Goal: Task Accomplishment & Management: Complete application form

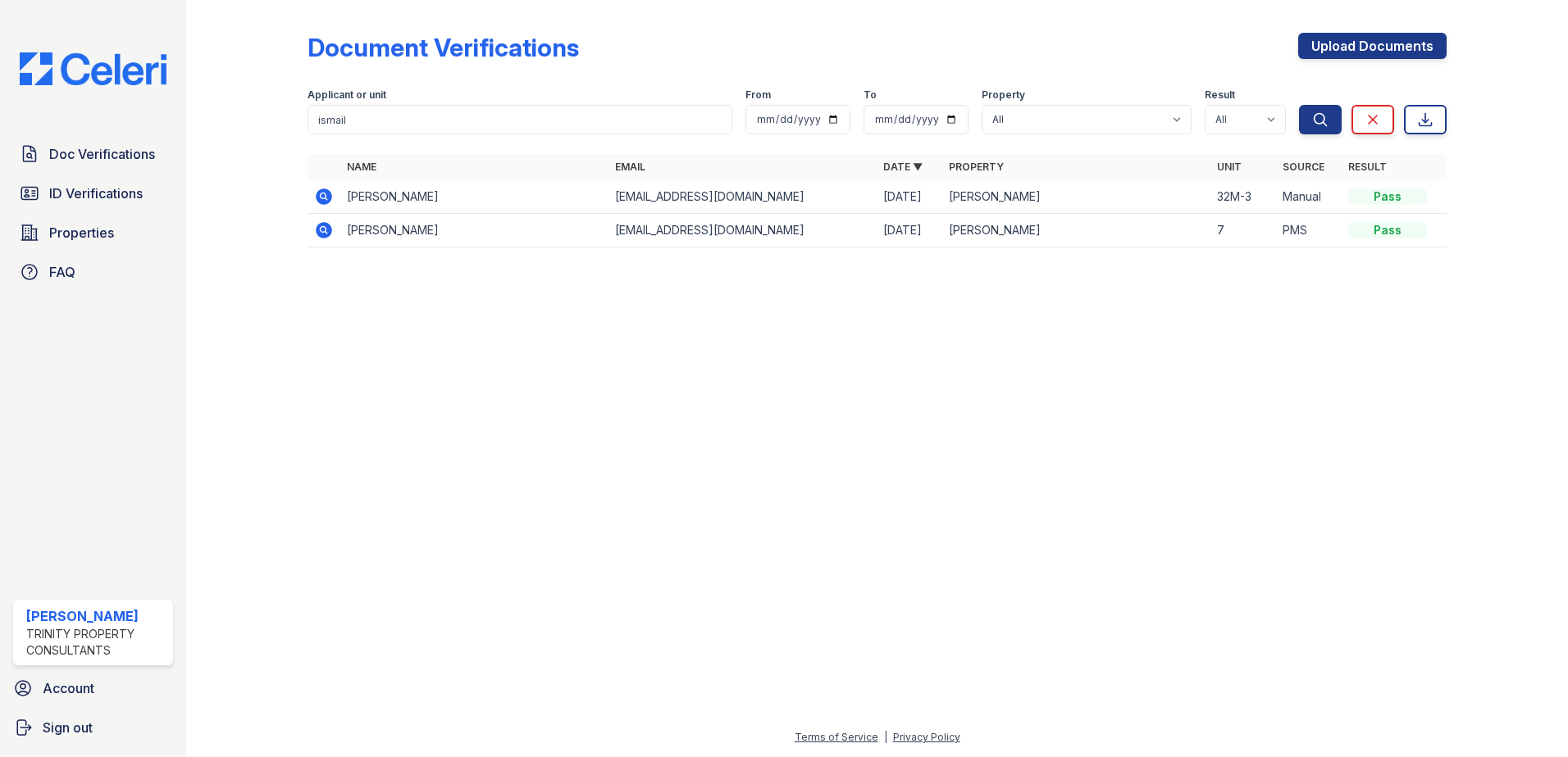
click at [795, 416] on div at bounding box center [877, 509] width 1330 height 437
click at [77, 172] on div "Doc Verifications ID Verifications Properties FAQ" at bounding box center [93, 213] width 173 height 151
click at [87, 155] on span "Doc Verifications" at bounding box center [102, 153] width 106 height 19
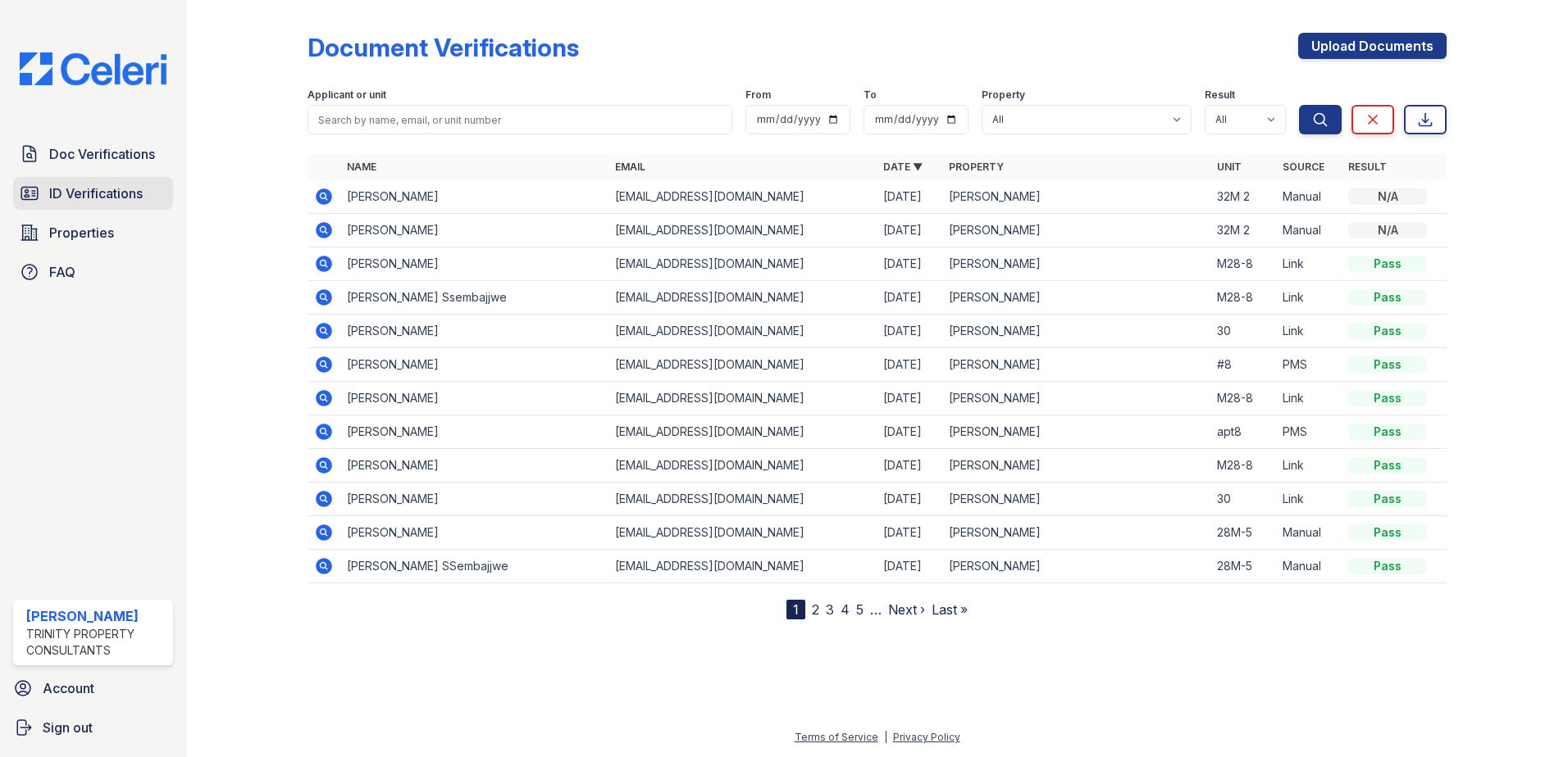
click at [126, 191] on span "ID Verifications" at bounding box center [95, 193] width 93 height 19
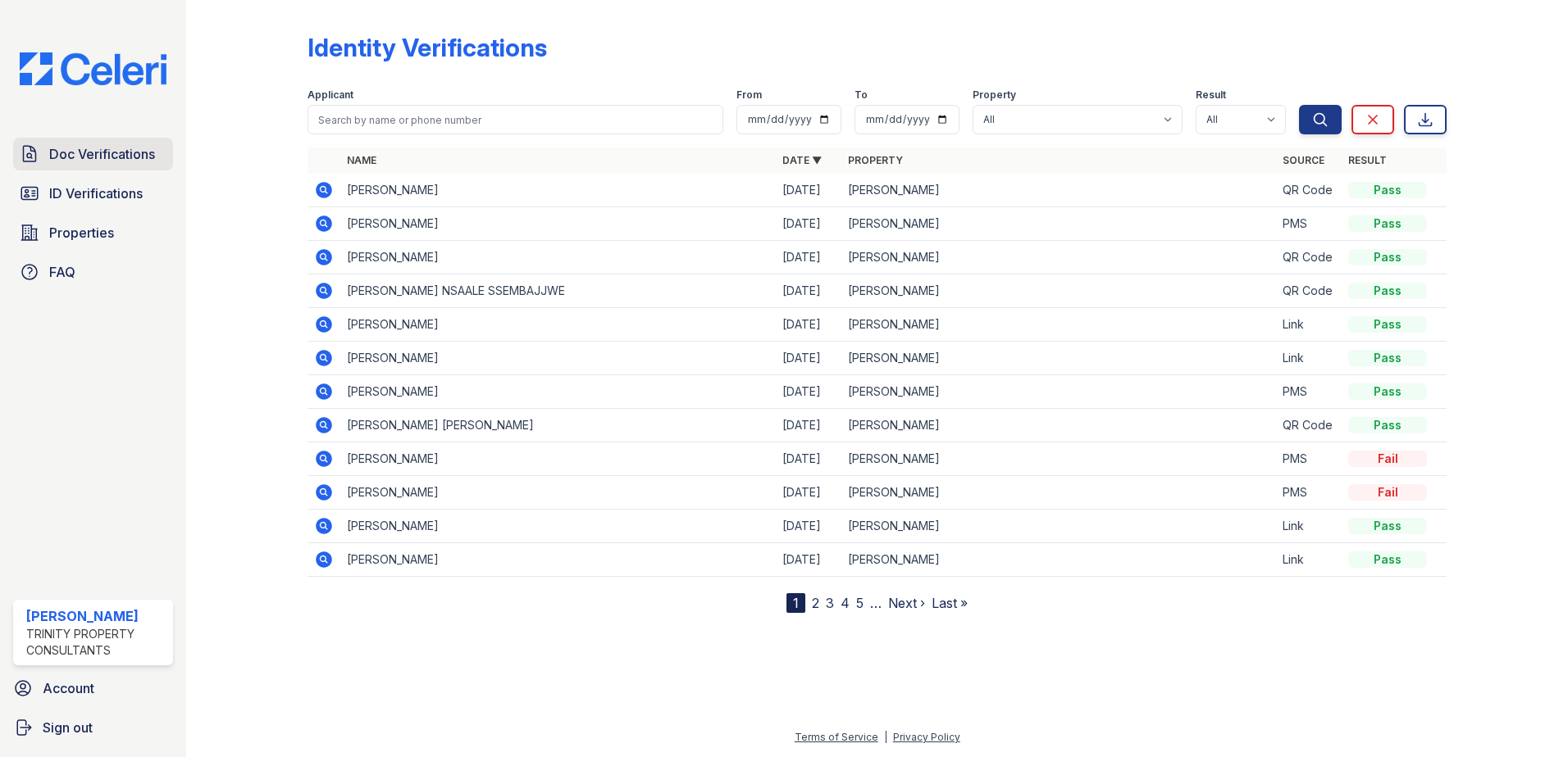
click at [120, 155] on span "Doc Verifications" at bounding box center [102, 153] width 106 height 19
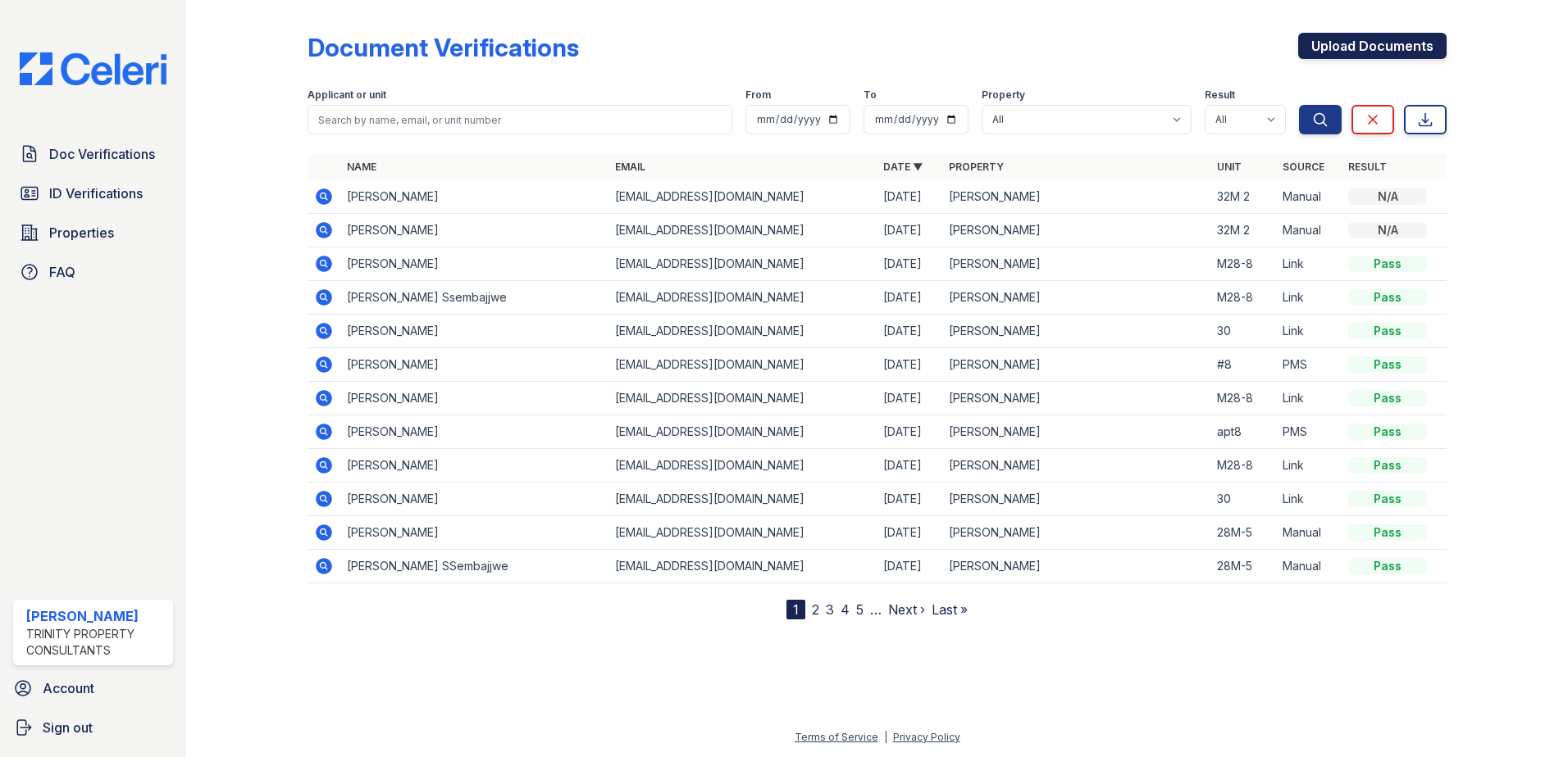
click at [1366, 46] on link "Upload Documents" at bounding box center [1372, 45] width 148 height 26
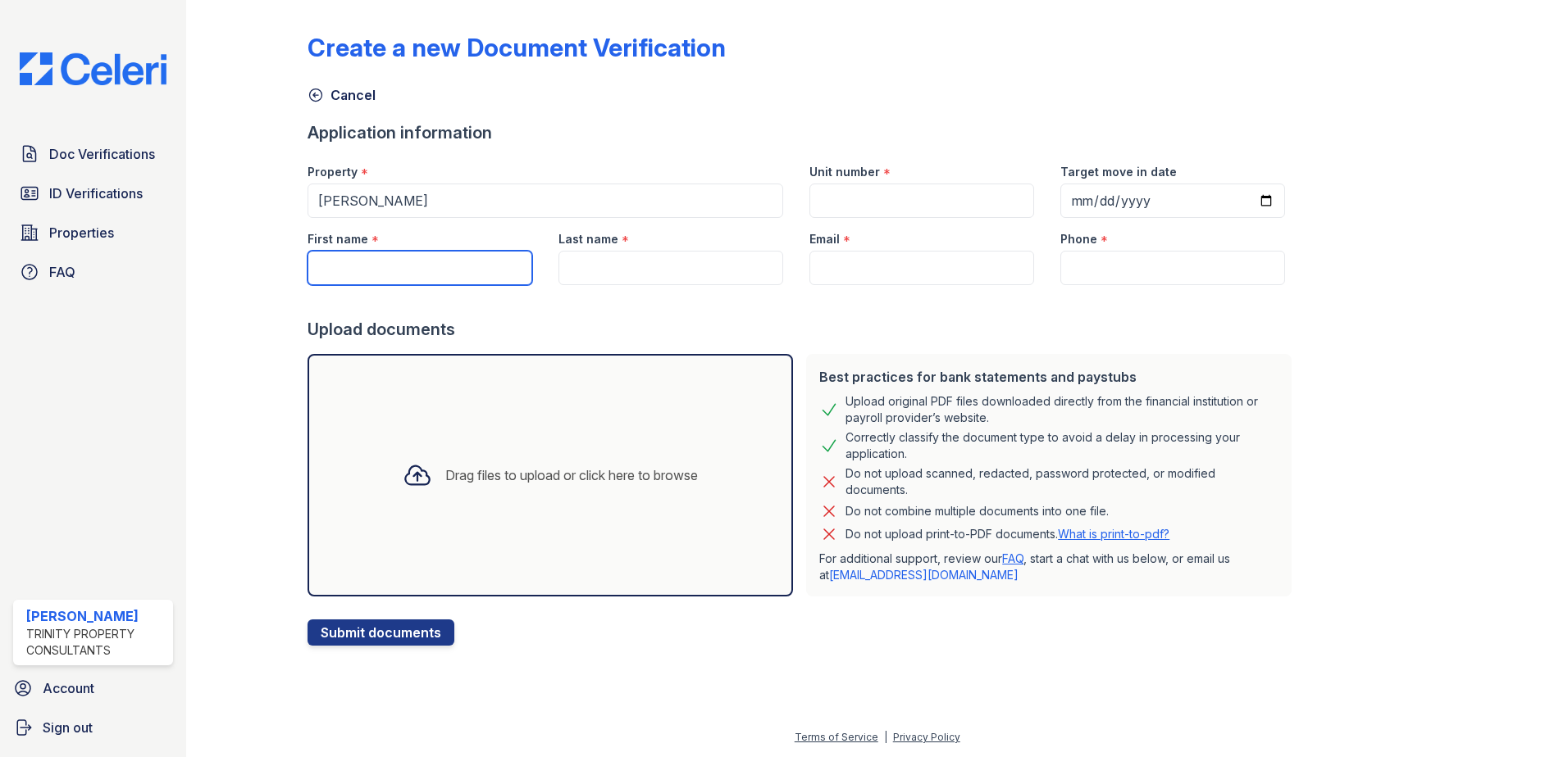
click at [352, 278] on input "First name" at bounding box center [419, 267] width 225 height 34
click at [272, 473] on div at bounding box center [259, 326] width 95 height 639
click at [93, 193] on span "ID Verifications" at bounding box center [95, 193] width 93 height 19
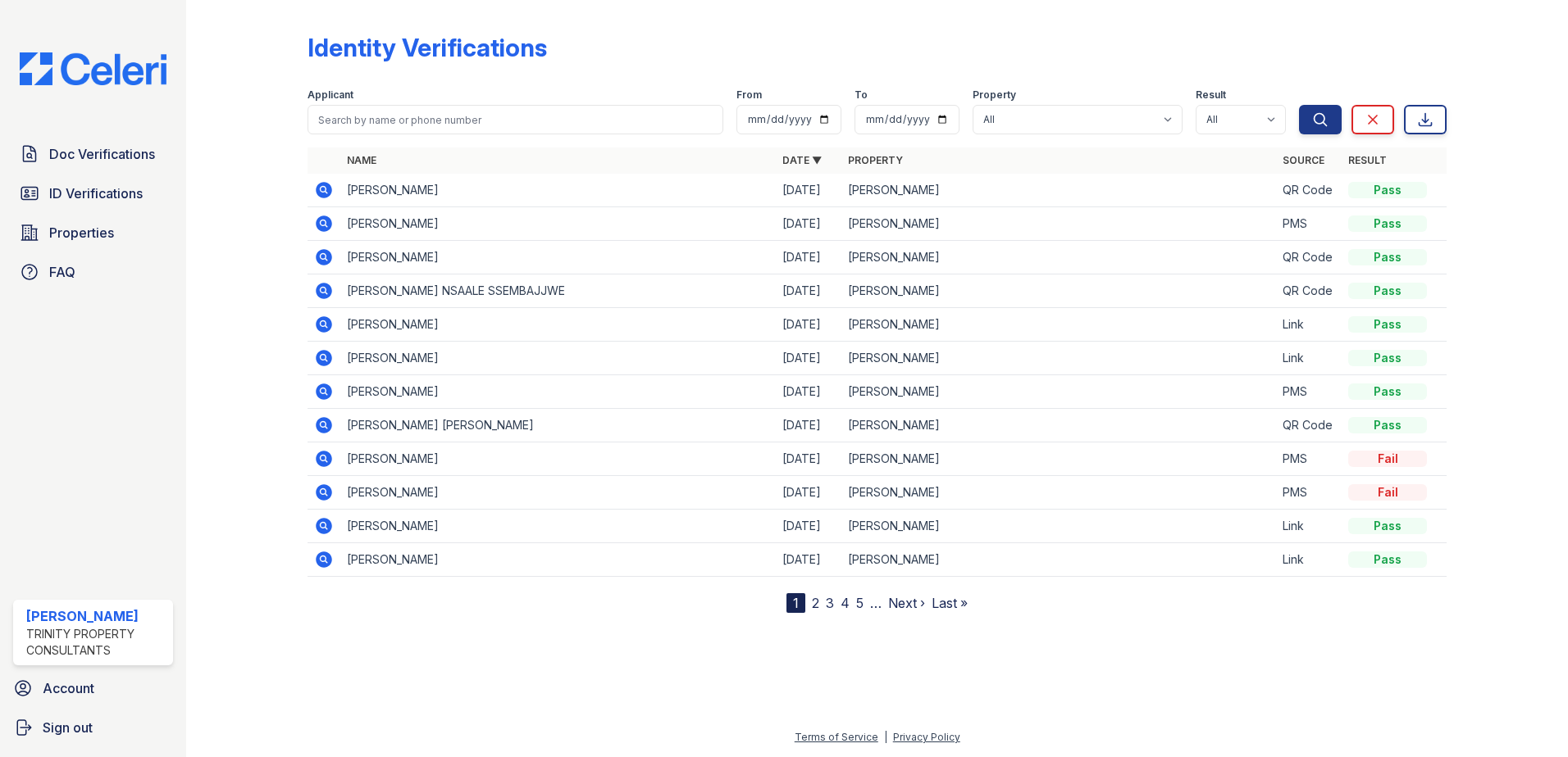
click at [319, 259] on icon at bounding box center [323, 257] width 16 height 16
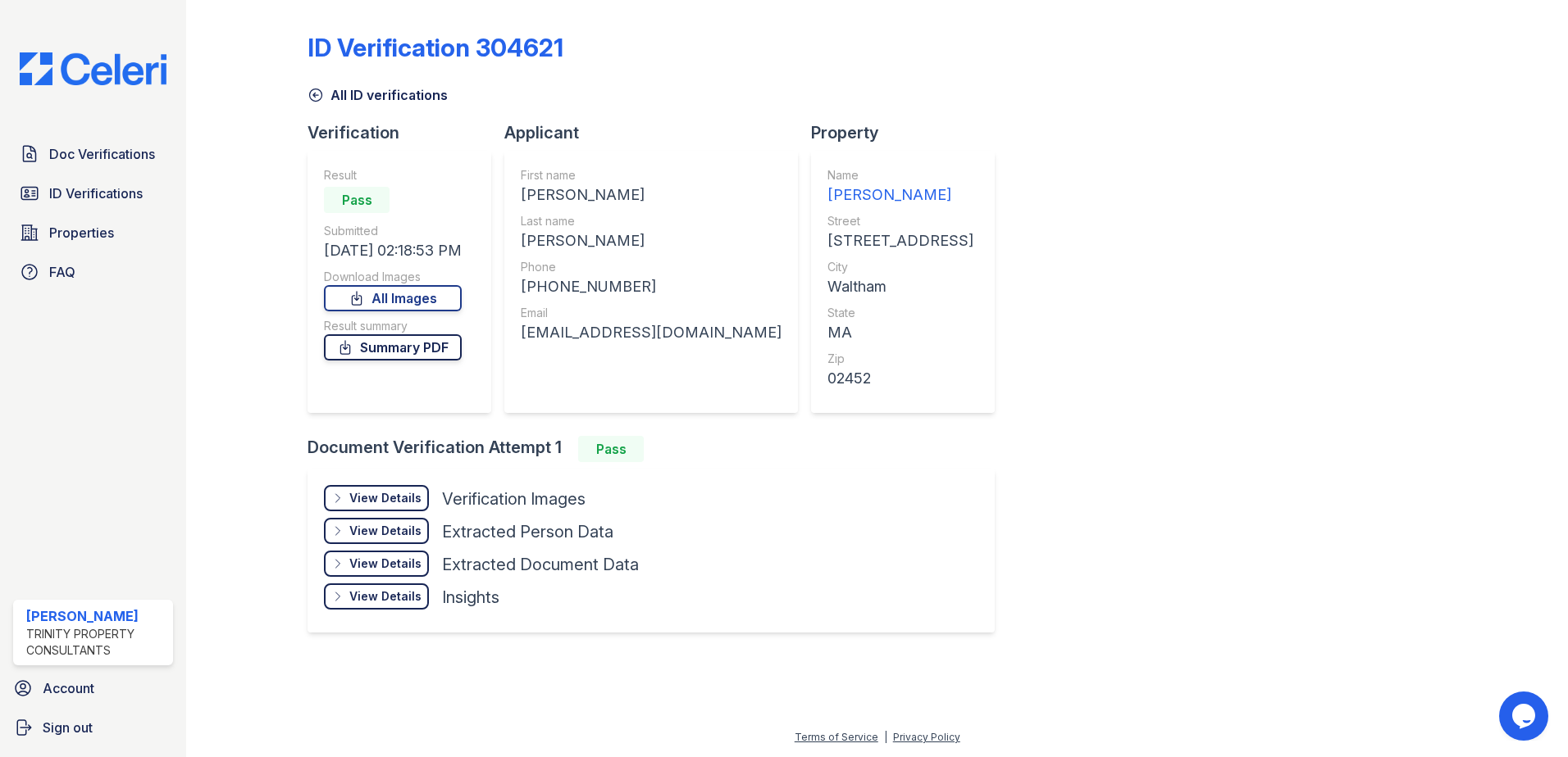
click at [428, 346] on link "Summary PDF" at bounding box center [393, 347] width 138 height 26
click at [355, 500] on div "View Details" at bounding box center [385, 498] width 72 height 16
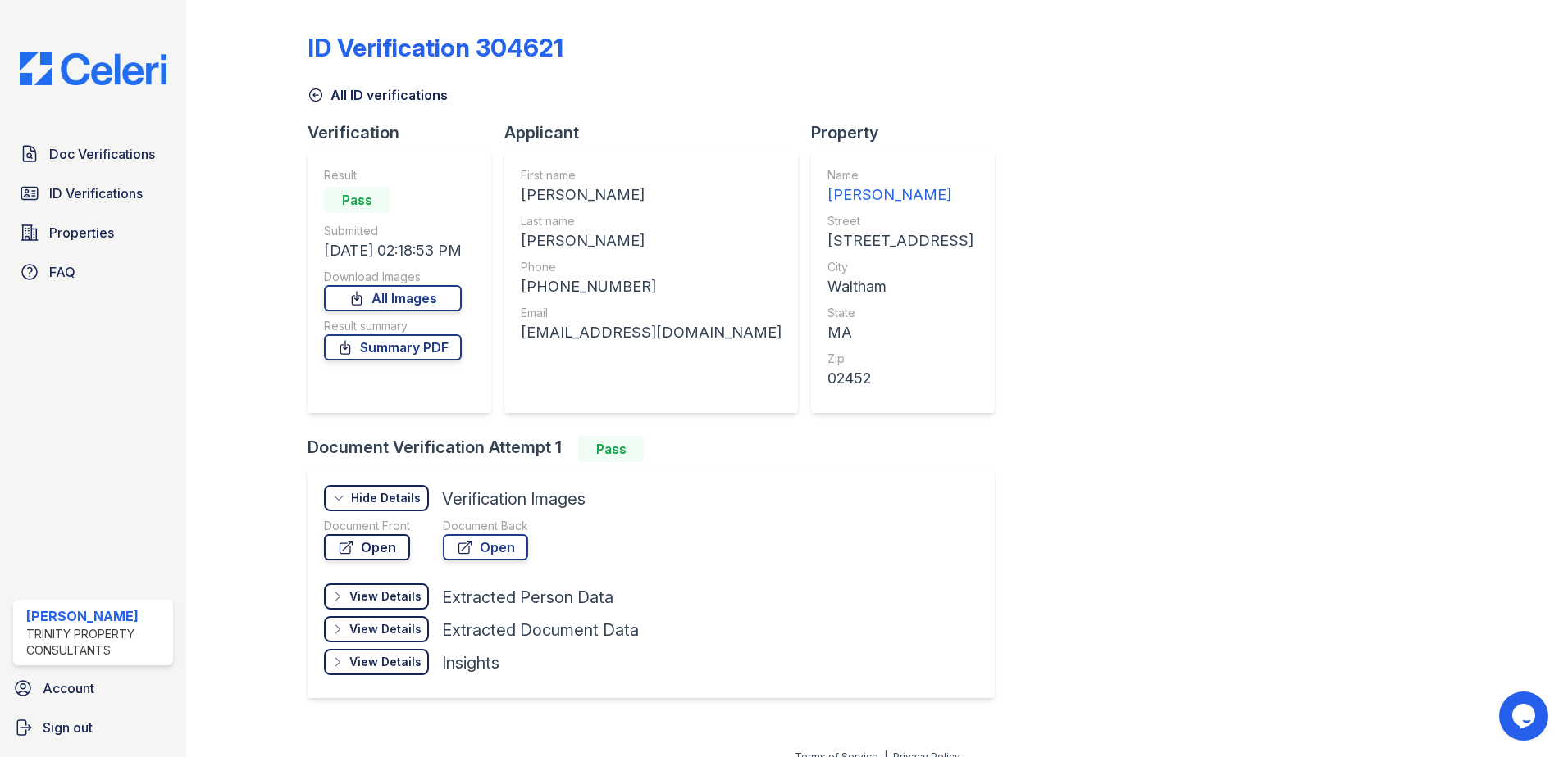
click at [381, 547] on link "Open" at bounding box center [367, 547] width 86 height 26
click at [1149, 357] on div "ID Verification 304621 All ID verifications Verification Result Pass Submitted …" at bounding box center [876, 364] width 1139 height 715
click at [70, 157] on span "Doc Verifications" at bounding box center [102, 153] width 106 height 19
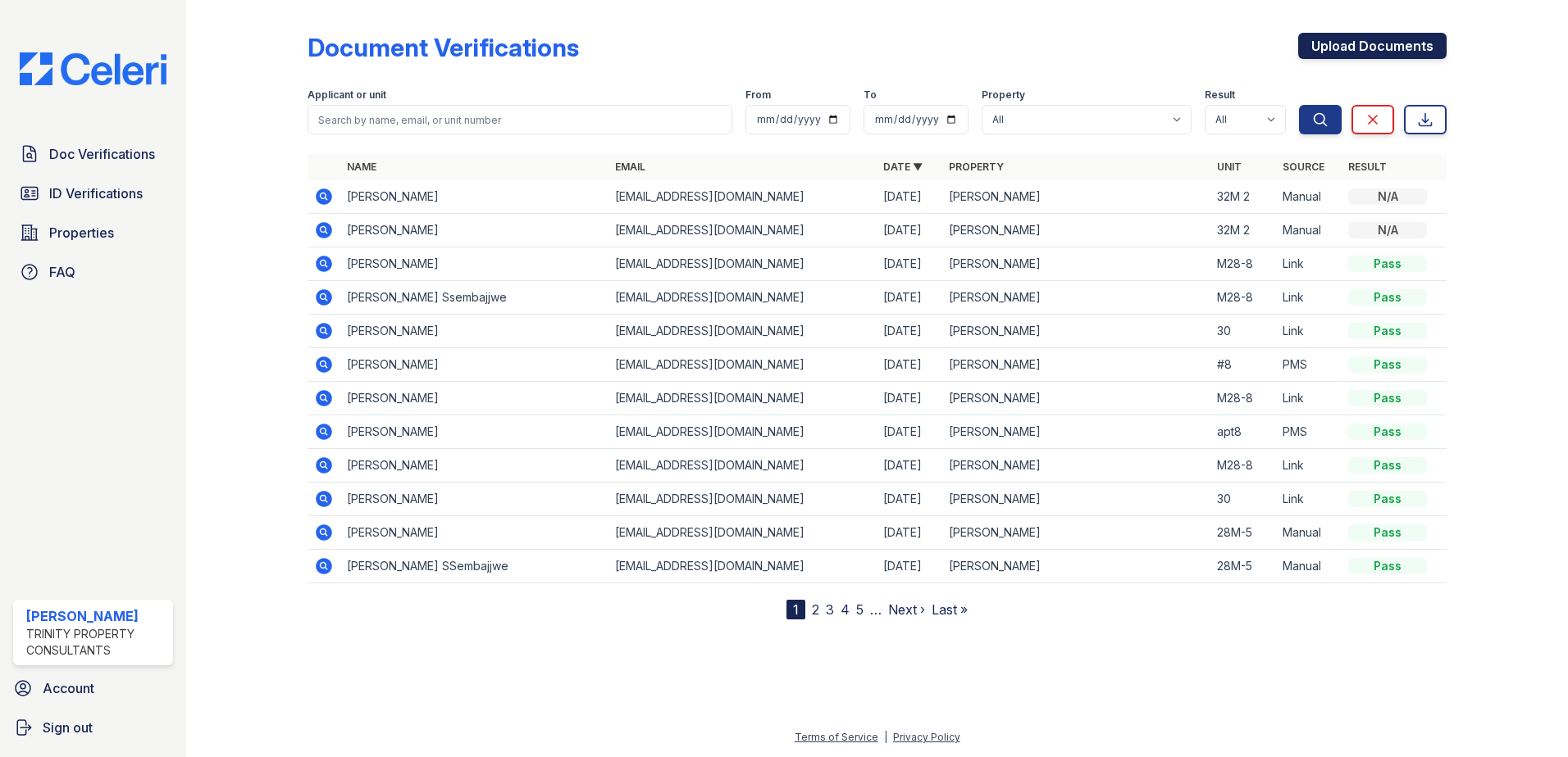
click at [1353, 46] on link "Upload Documents" at bounding box center [1372, 45] width 148 height 26
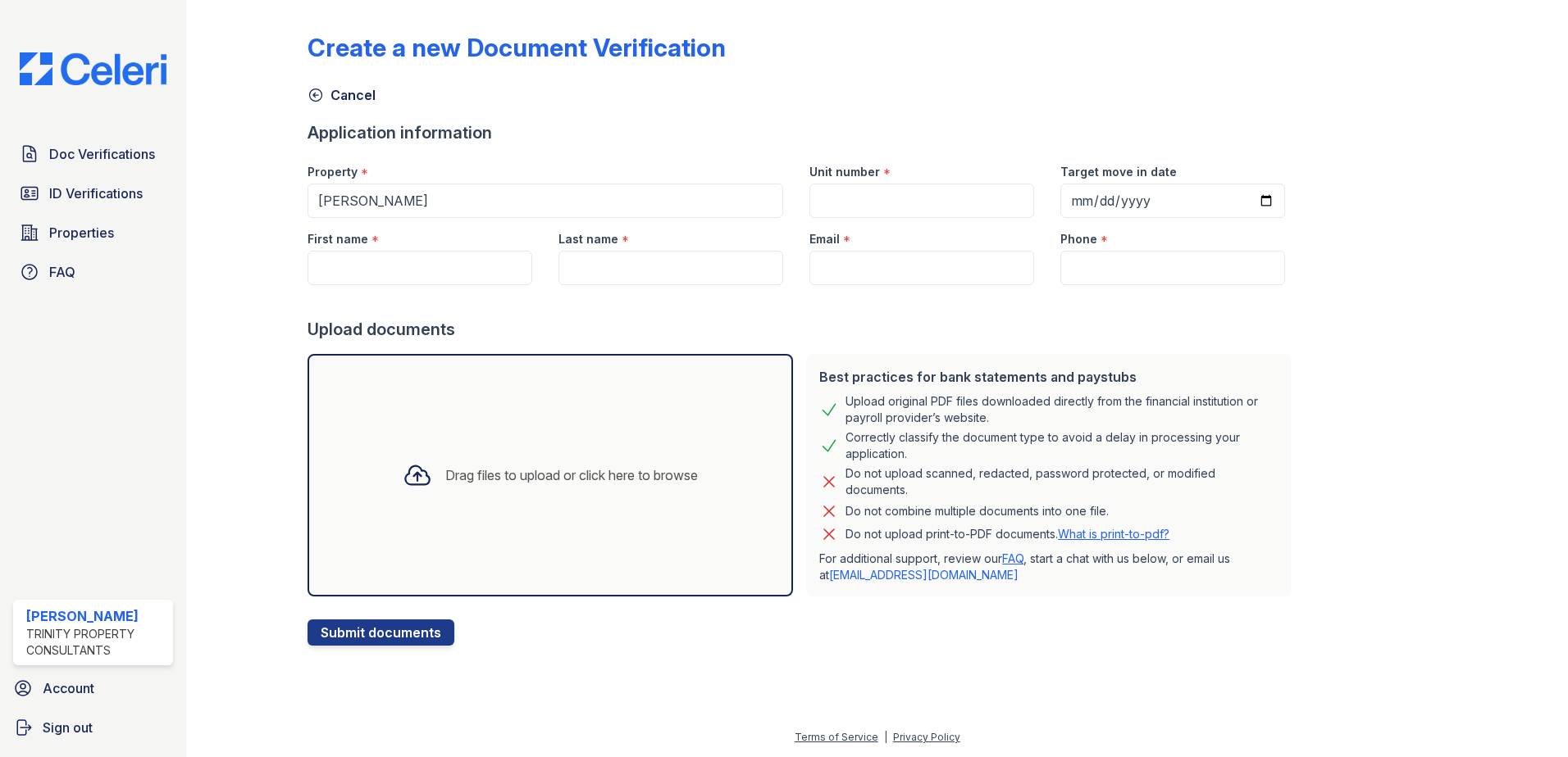
click at [498, 474] on div "Drag files to upload or click here to browse" at bounding box center [571, 474] width 252 height 19
click at [449, 472] on div "Drag files to upload or click here to browse" at bounding box center [571, 474] width 252 height 19
click at [499, 495] on div "Drag files to upload or click here to browse" at bounding box center [550, 475] width 322 height 56
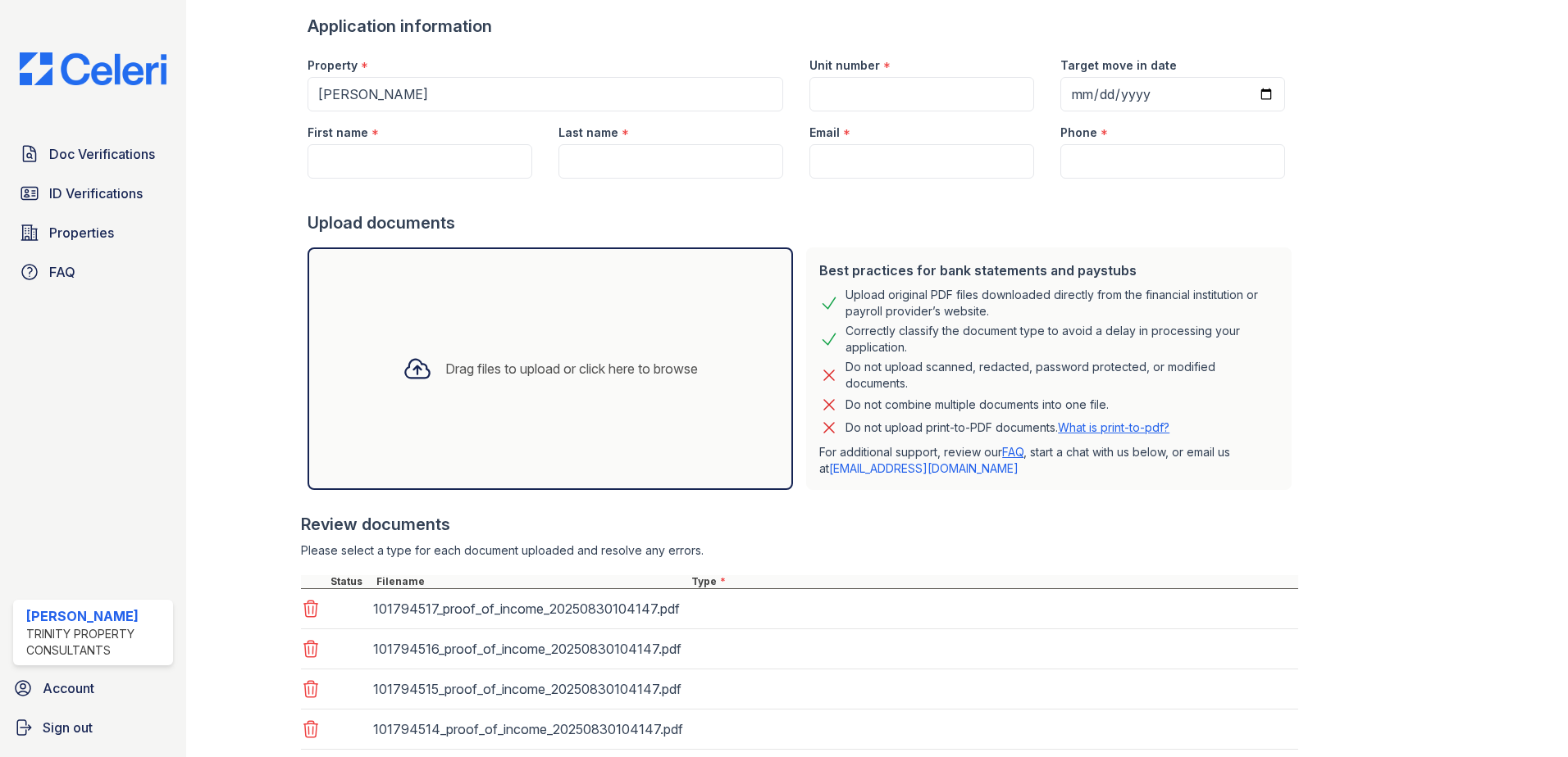
scroll to position [214, 0]
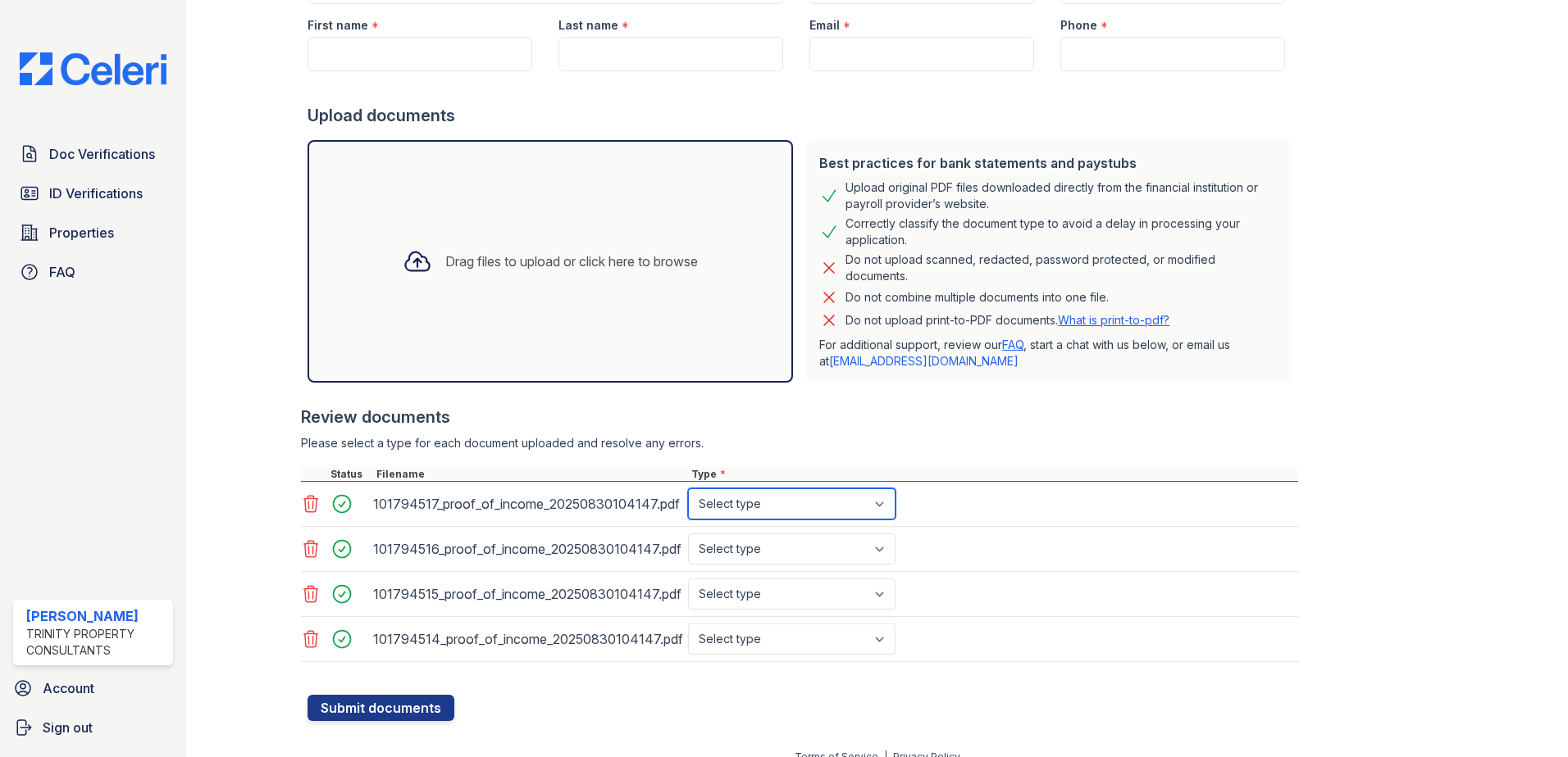
click at [796, 510] on select "Select type Paystub Bank Statement Offer Letter Tax Documents Benefit Award Let…" at bounding box center [792, 504] width 208 height 31
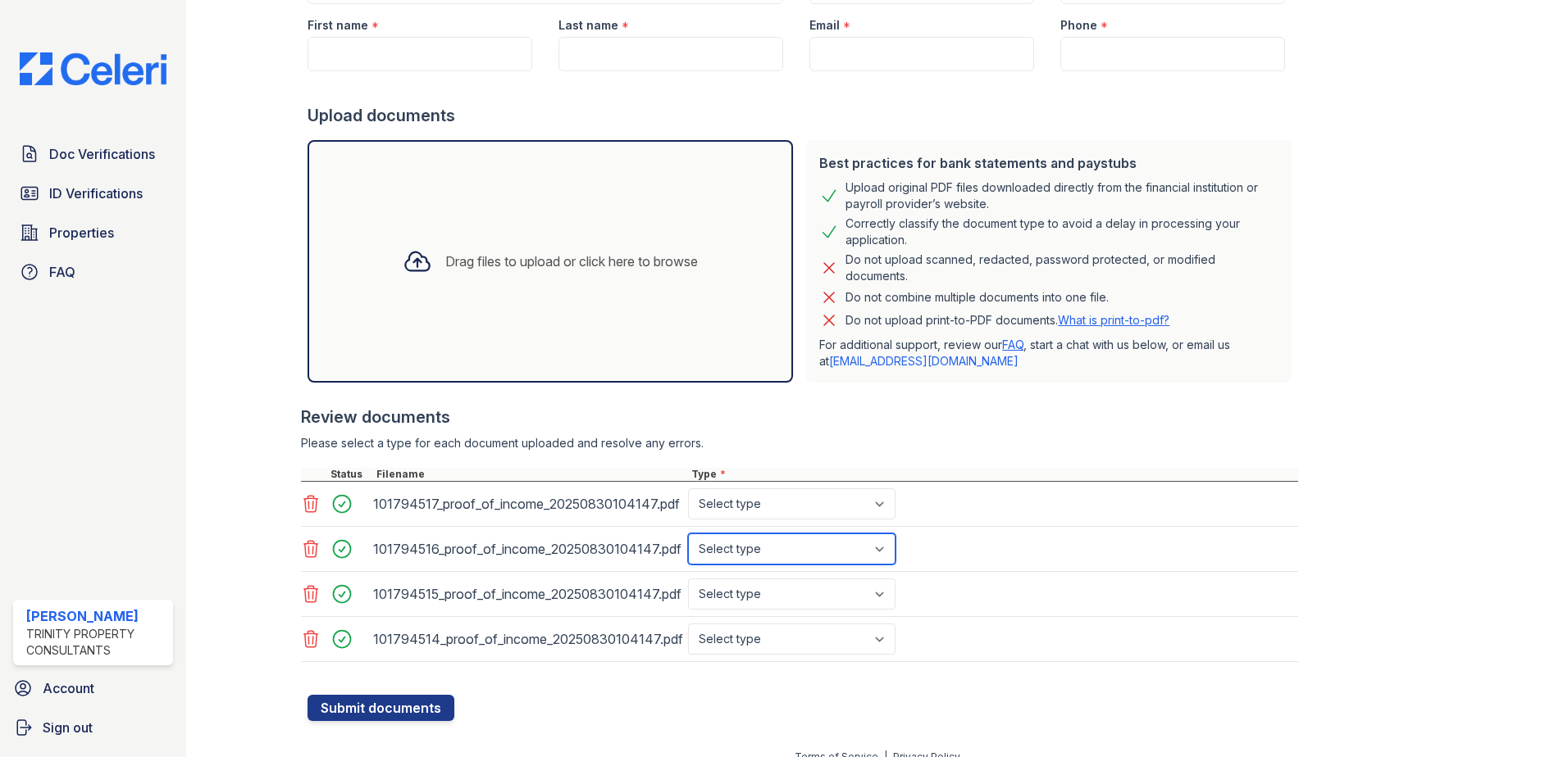
drag, startPoint x: 736, startPoint y: 547, endPoint x: 742, endPoint y: 530, distance: 18.0
click at [736, 547] on select "Select type Paystub Bank Statement Offer Letter Tax Documents Benefit Award Let…" at bounding box center [792, 548] width 208 height 31
select select "paystub"
click at [688, 533] on select "Select type Paystub Bank Statement Offer Letter Tax Documents Benefit Award Let…" at bounding box center [792, 548] width 208 height 31
click at [747, 512] on select "Select type Paystub Bank Statement Offer Letter Tax Documents Benefit Award Let…" at bounding box center [792, 504] width 208 height 31
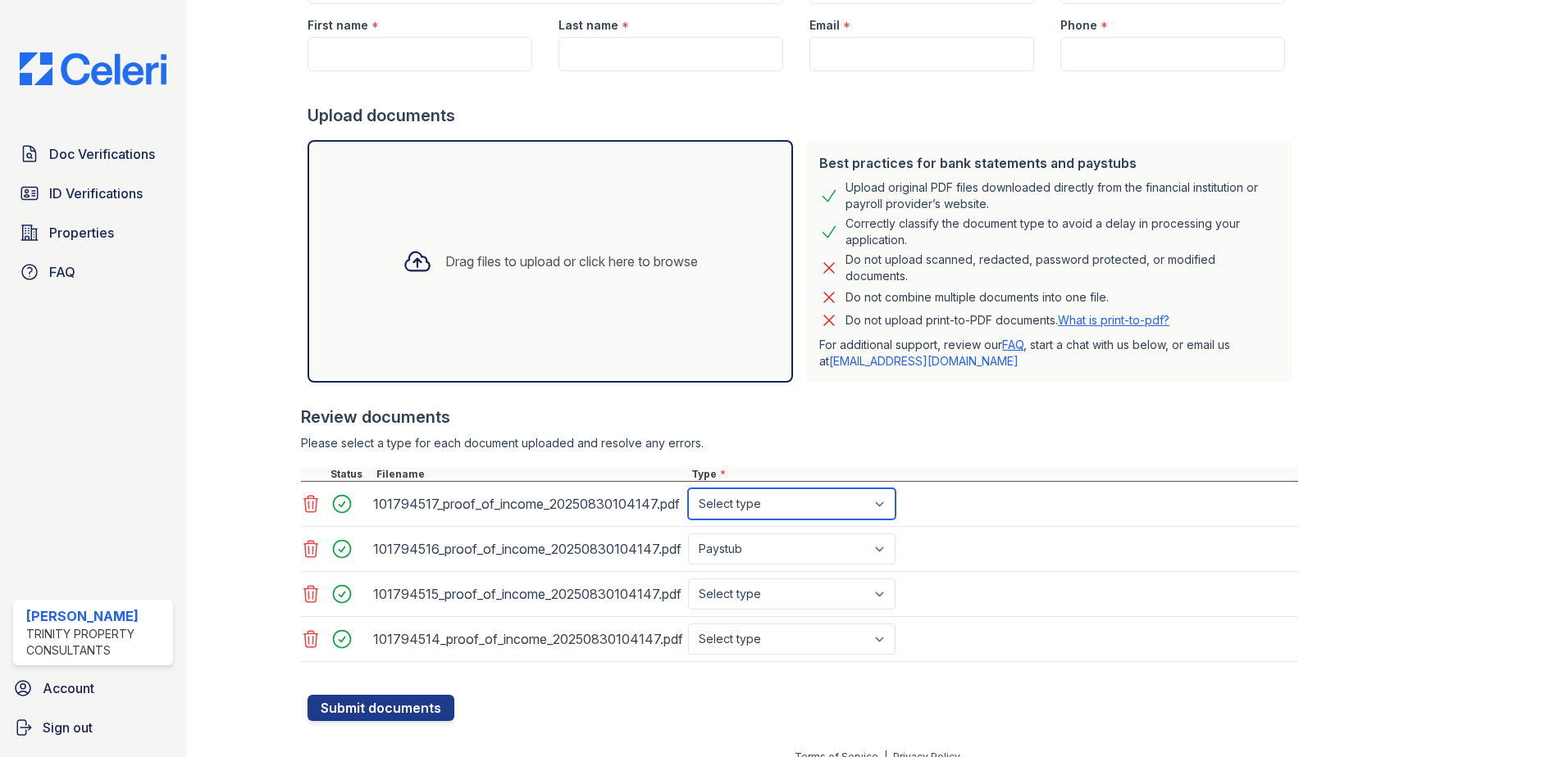
select select "paystub"
click at [688, 489] on select "Select type Paystub Bank Statement Offer Letter Tax Documents Benefit Award Let…" at bounding box center [792, 504] width 208 height 31
click at [736, 569] on div "101794516_proof_of_income_20250830104147.pdf Select type Paystub Bank Statement…" at bounding box center [800, 550] width 997 height 45
click at [731, 600] on select "Select type Paystub Bank Statement Offer Letter Tax Documents Benefit Award Let…" at bounding box center [792, 594] width 208 height 31
select select "paystub"
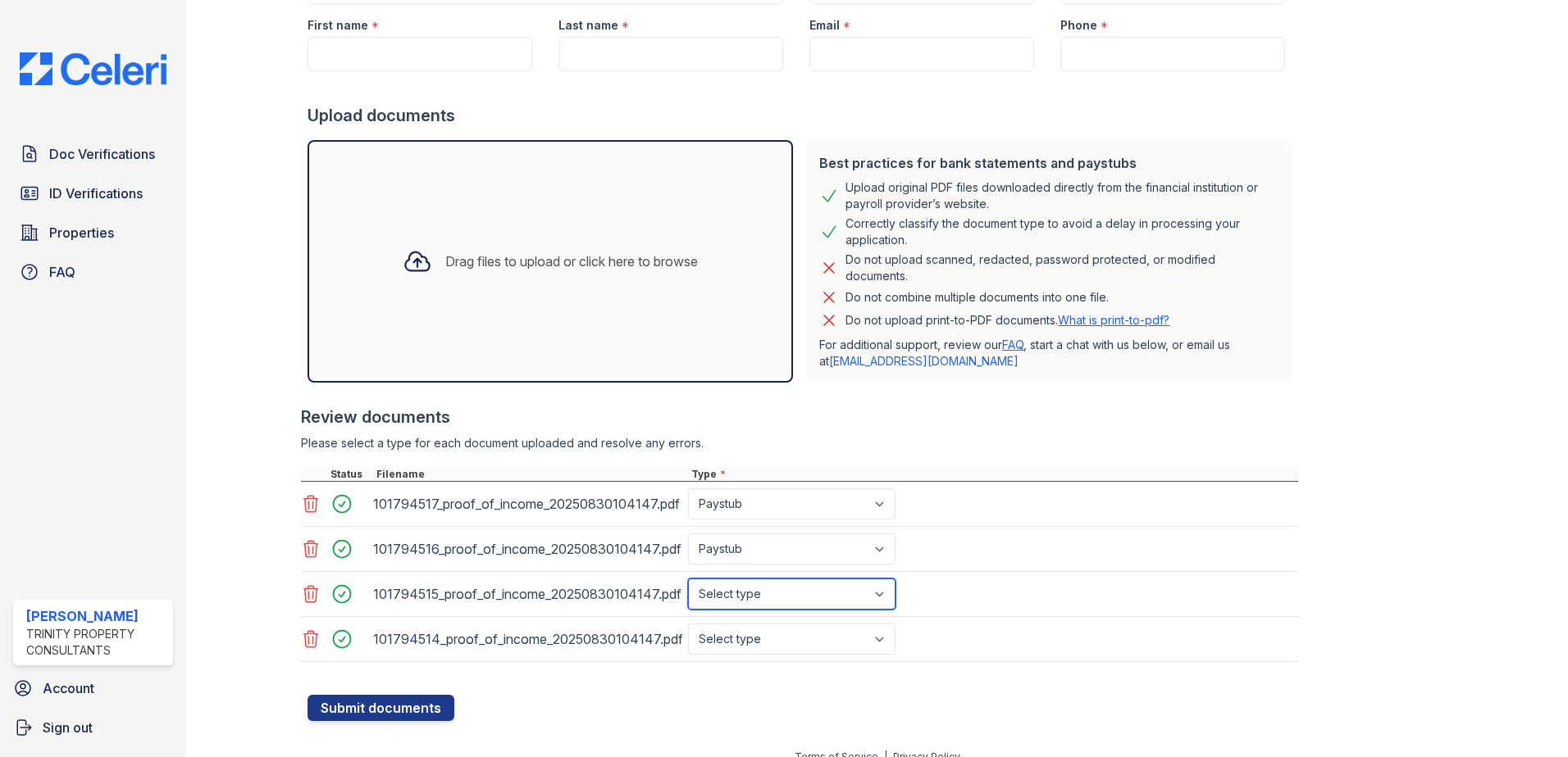
click at [688, 579] on select "Select type Paystub Bank Statement Offer Letter Tax Documents Benefit Award Let…" at bounding box center [792, 594] width 208 height 31
click at [730, 646] on select "Select type Paystub Bank Statement Offer Letter Tax Documents Benefit Award Let…" at bounding box center [792, 639] width 208 height 31
select select "paystub"
click at [688, 624] on select "Select type Paystub Bank Statement Offer Letter Tax Documents Benefit Award Let…" at bounding box center [792, 639] width 208 height 31
click at [971, 392] on div at bounding box center [800, 397] width 997 height 16
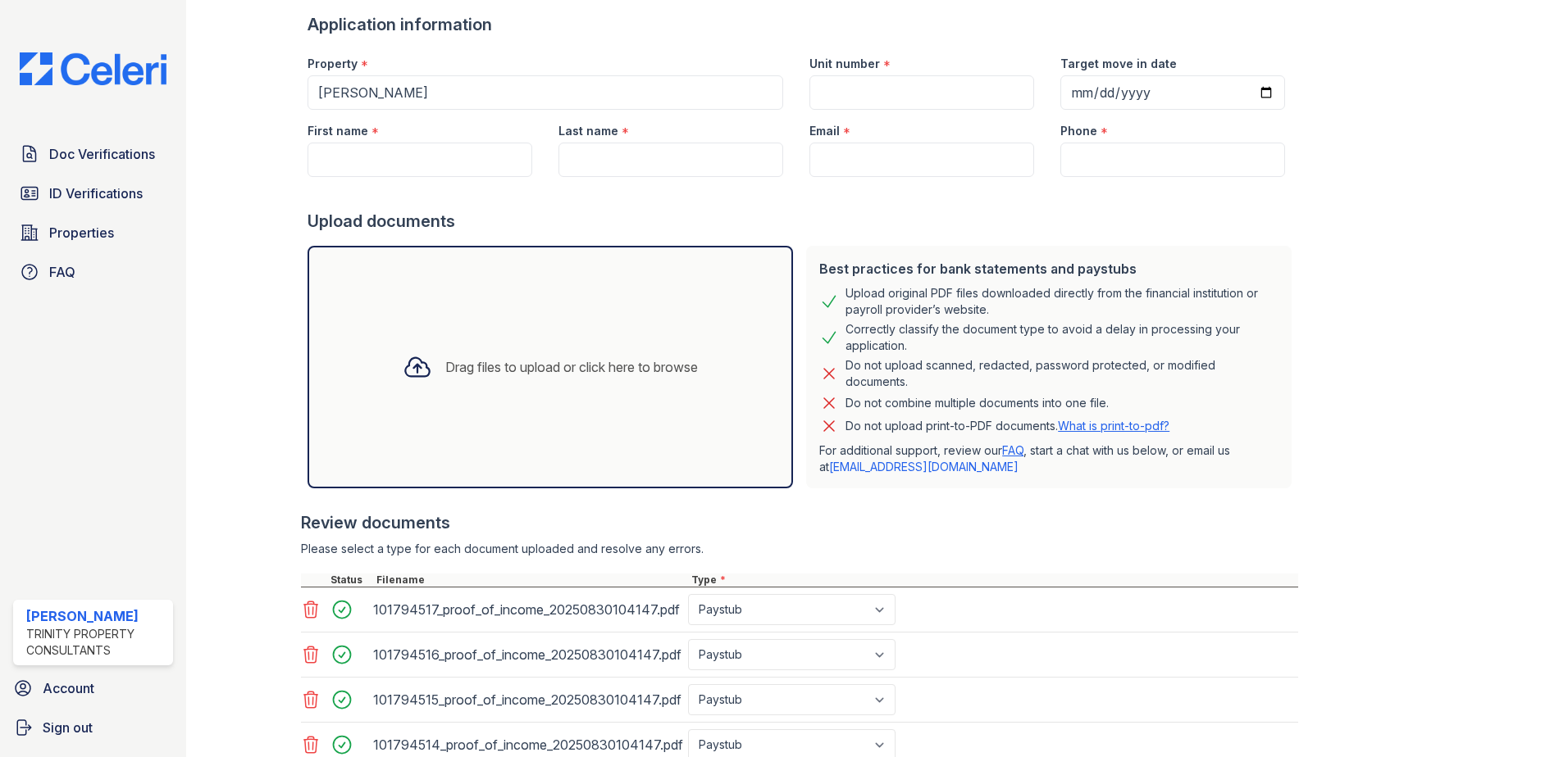
scroll to position [0, 0]
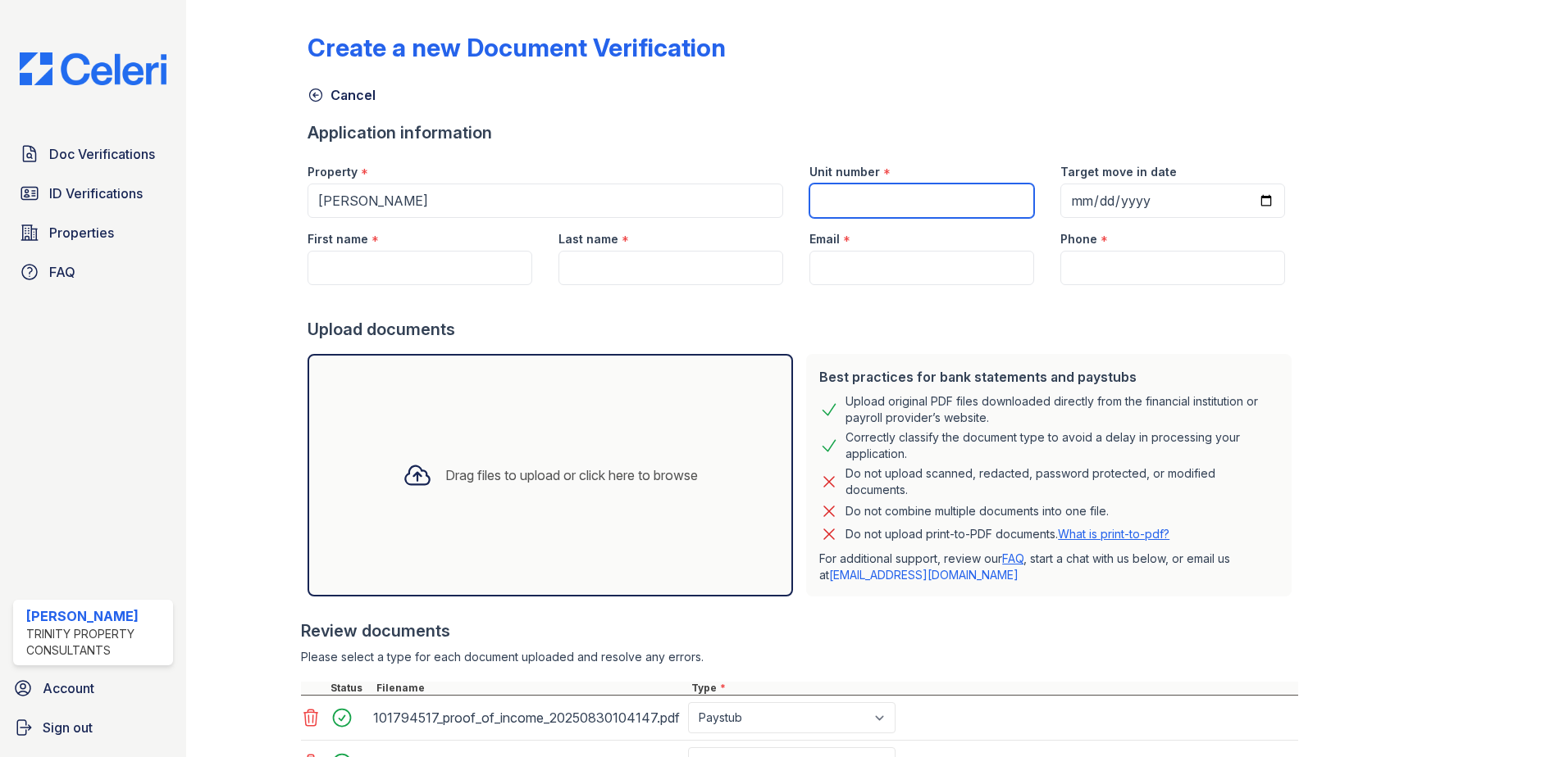
click at [864, 206] on input "Unit number" at bounding box center [922, 200] width 225 height 34
type input "37M-11"
click at [345, 273] on input "First name" at bounding box center [419, 267] width 225 height 34
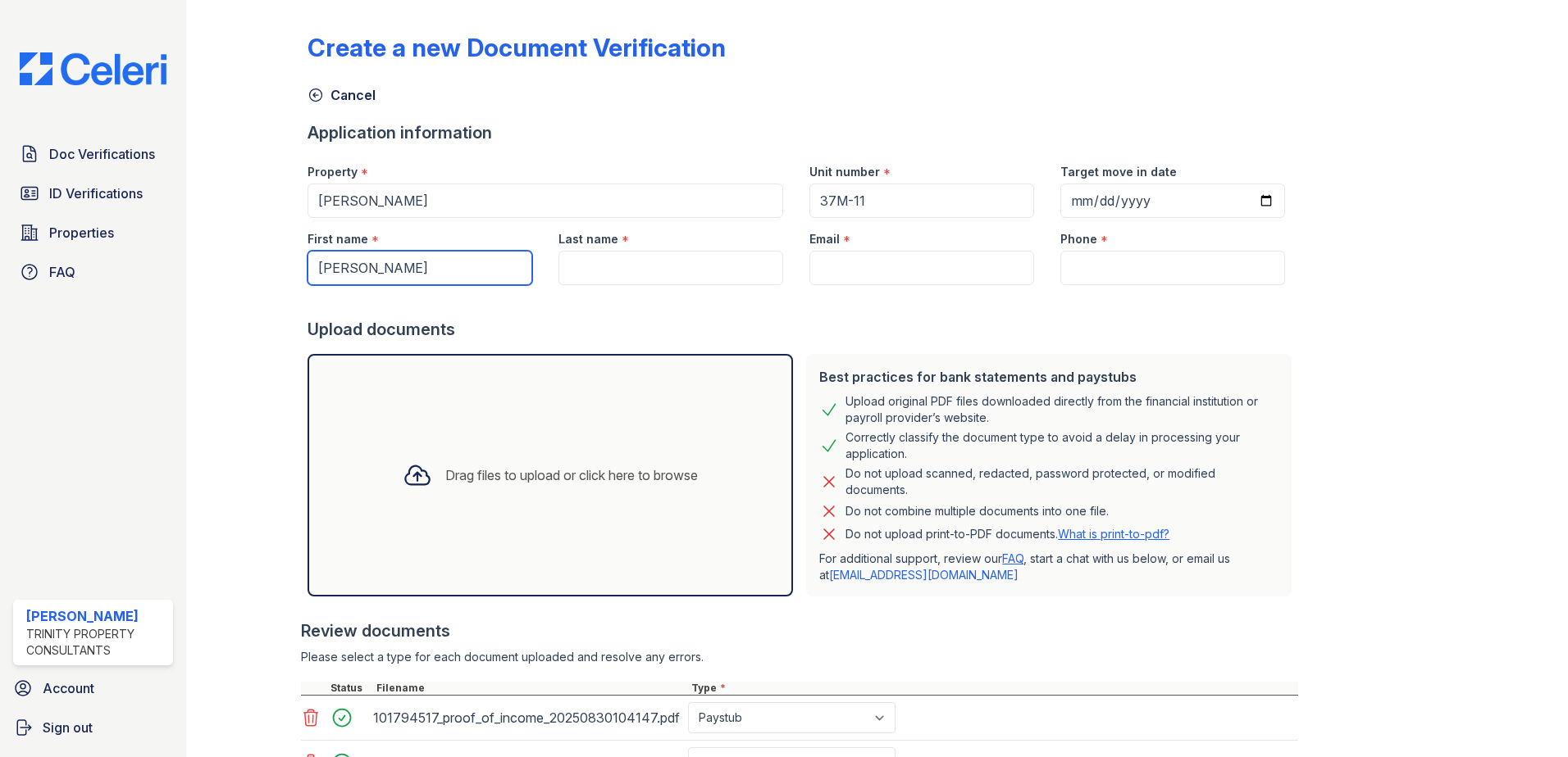
type input "Niladri"
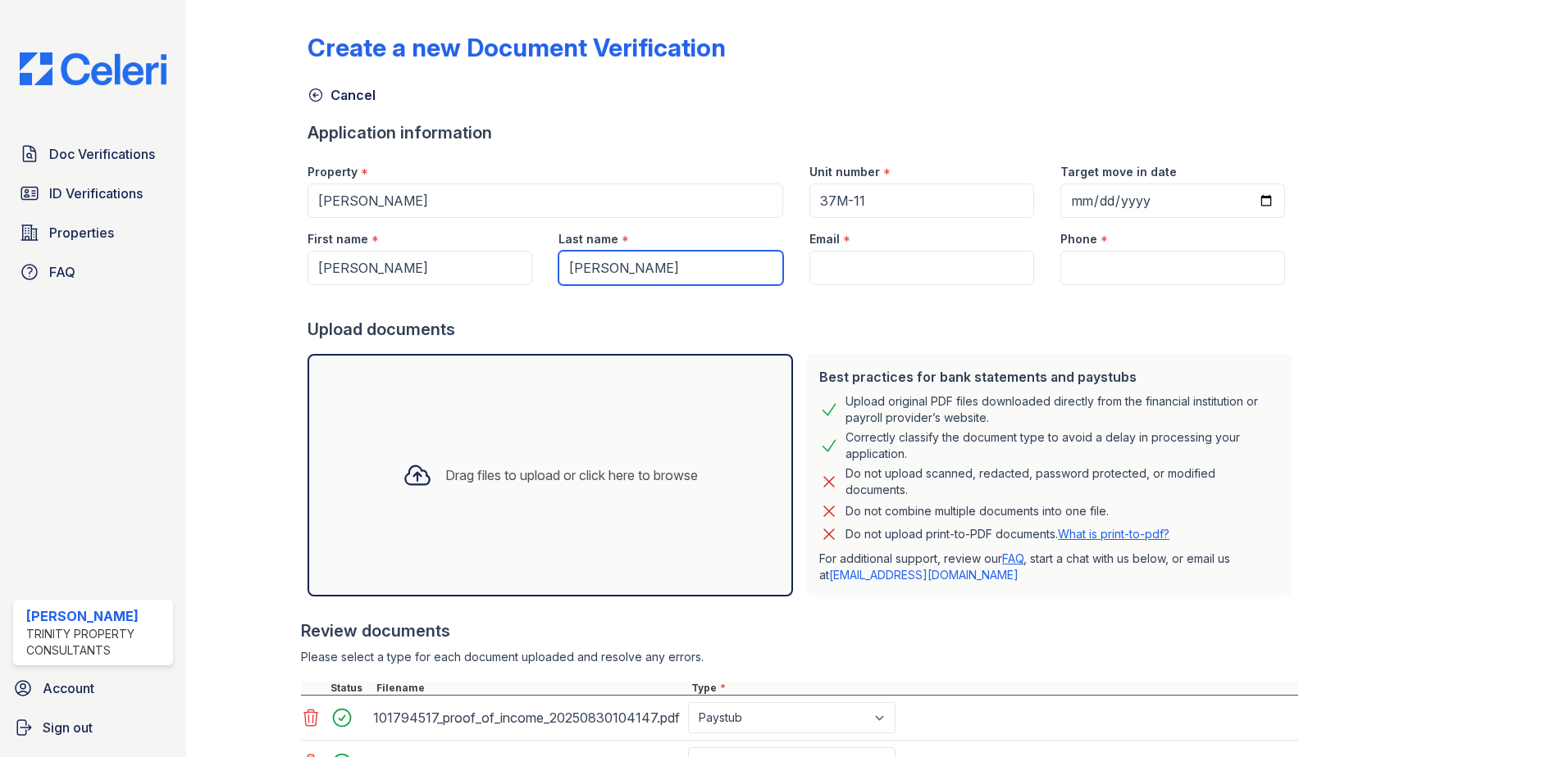
type input "Mukherjee"
drag, startPoint x: 949, startPoint y: 276, endPoint x: 1340, endPoint y: 169, distance: 405.4
click at [949, 276] on input "Email" at bounding box center [922, 267] width 225 height 34
click at [773, 282] on div "Last name * Mukherjee" at bounding box center [671, 251] width 251 height 67
click at [827, 271] on input "Email" at bounding box center [922, 267] width 225 height 34
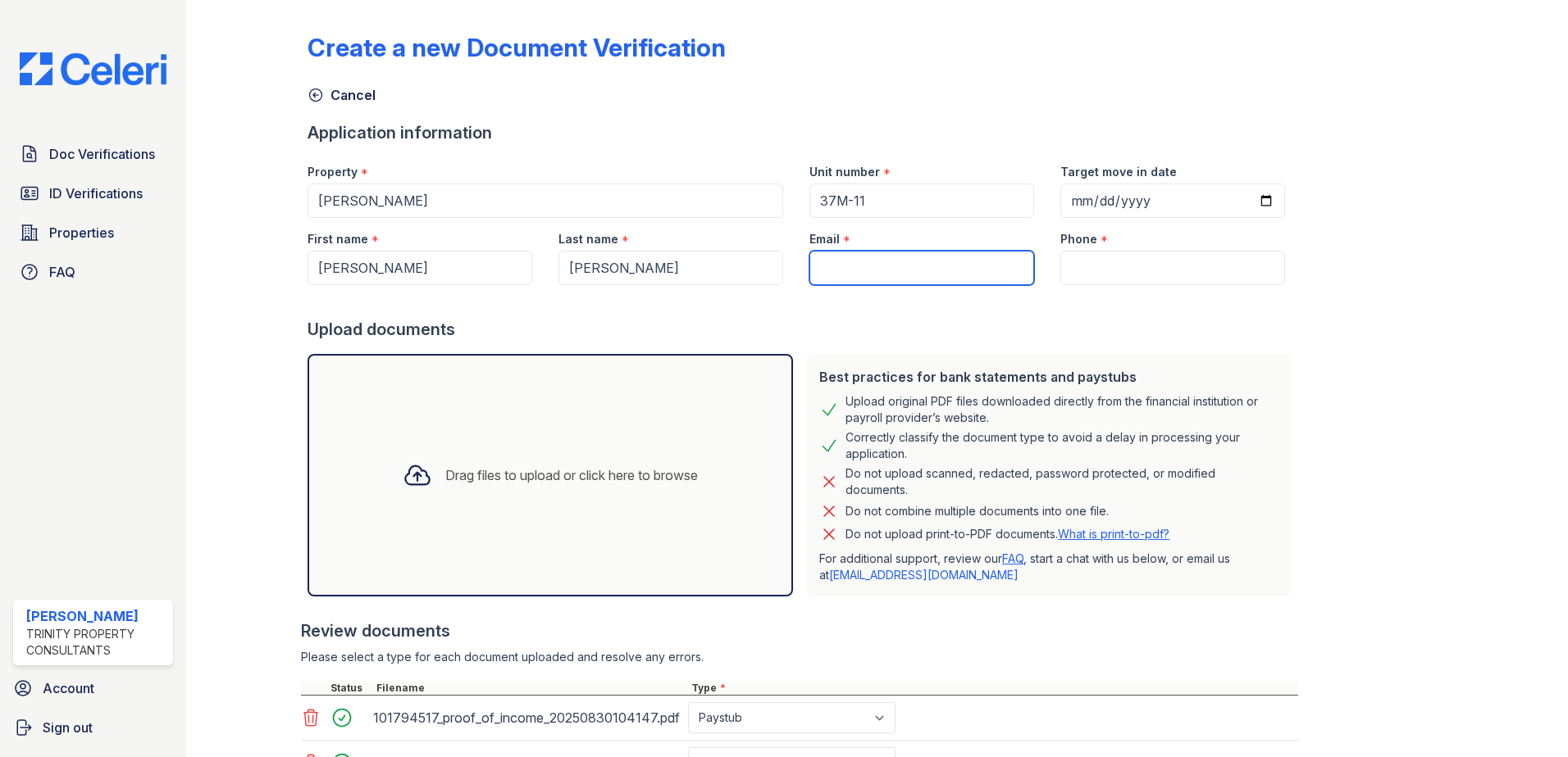
paste input "nilanu@gmail.com"
type input "nilanu@gmail.com"
click at [1083, 259] on input "Phone" at bounding box center [1172, 267] width 225 height 34
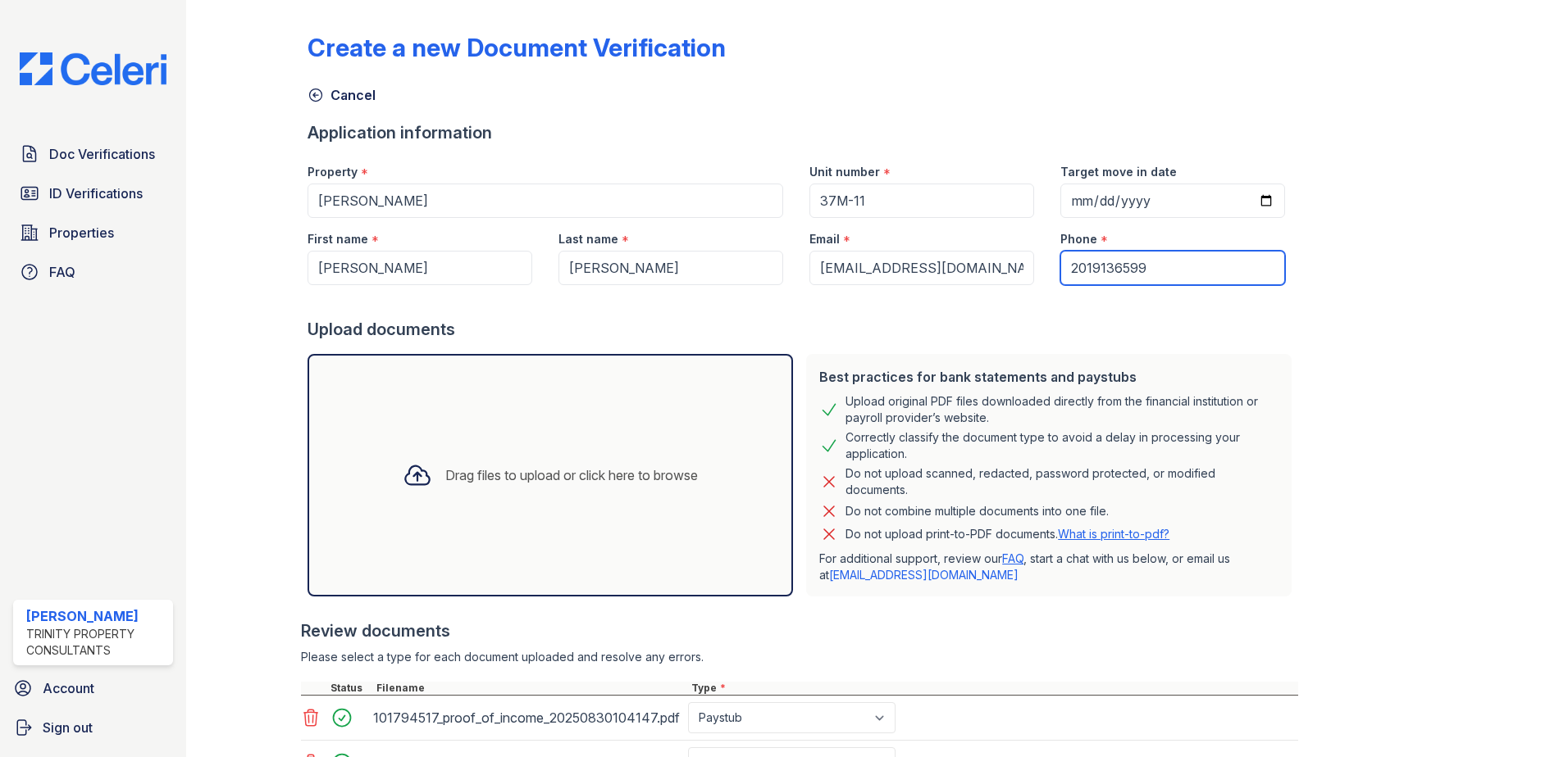
type input "2019136599"
click at [1300, 320] on div "Create a new Document Verification Cancel Application information Property * Re…" at bounding box center [876, 471] width 1139 height 929
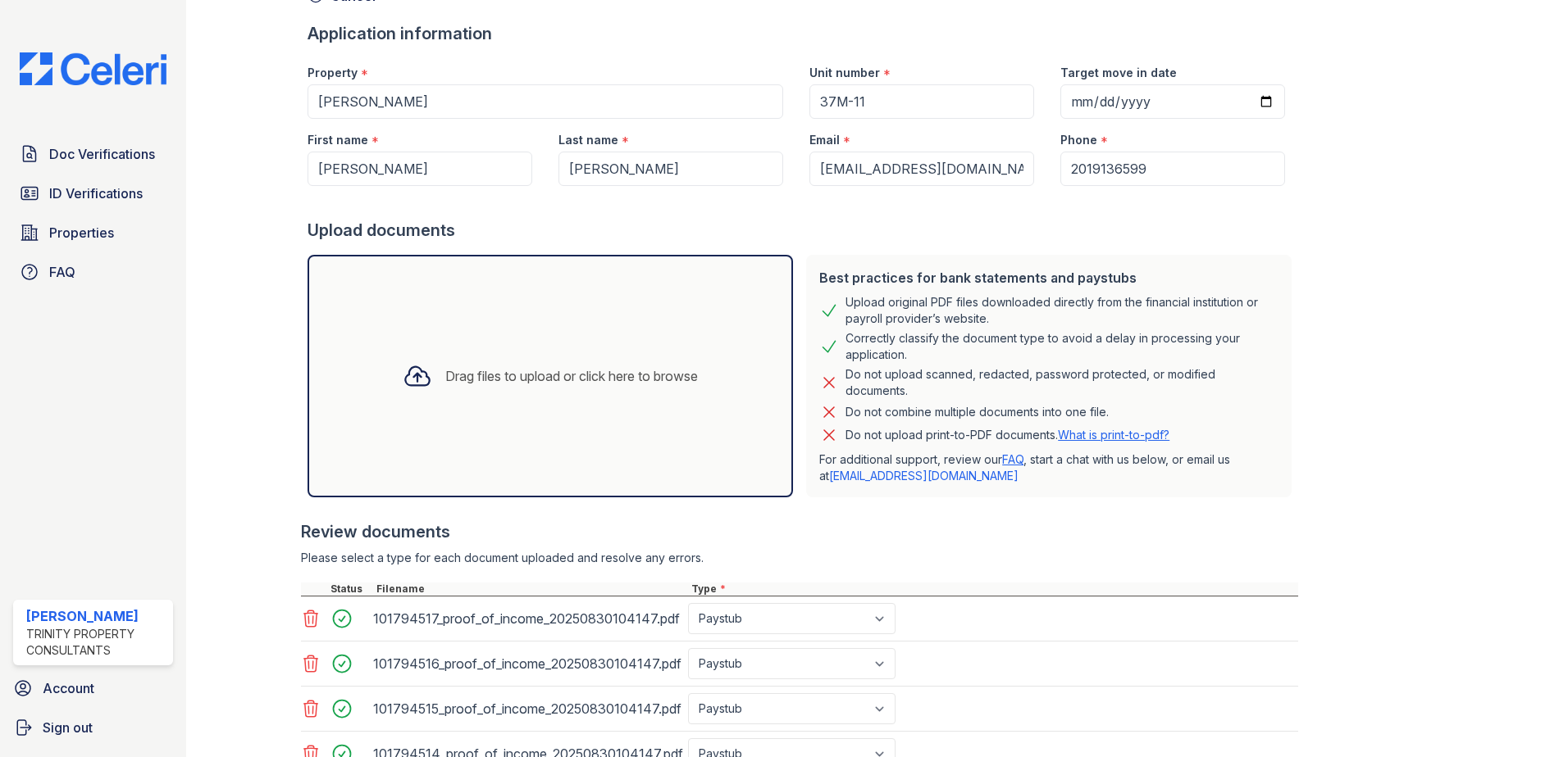
scroll to position [234, 0]
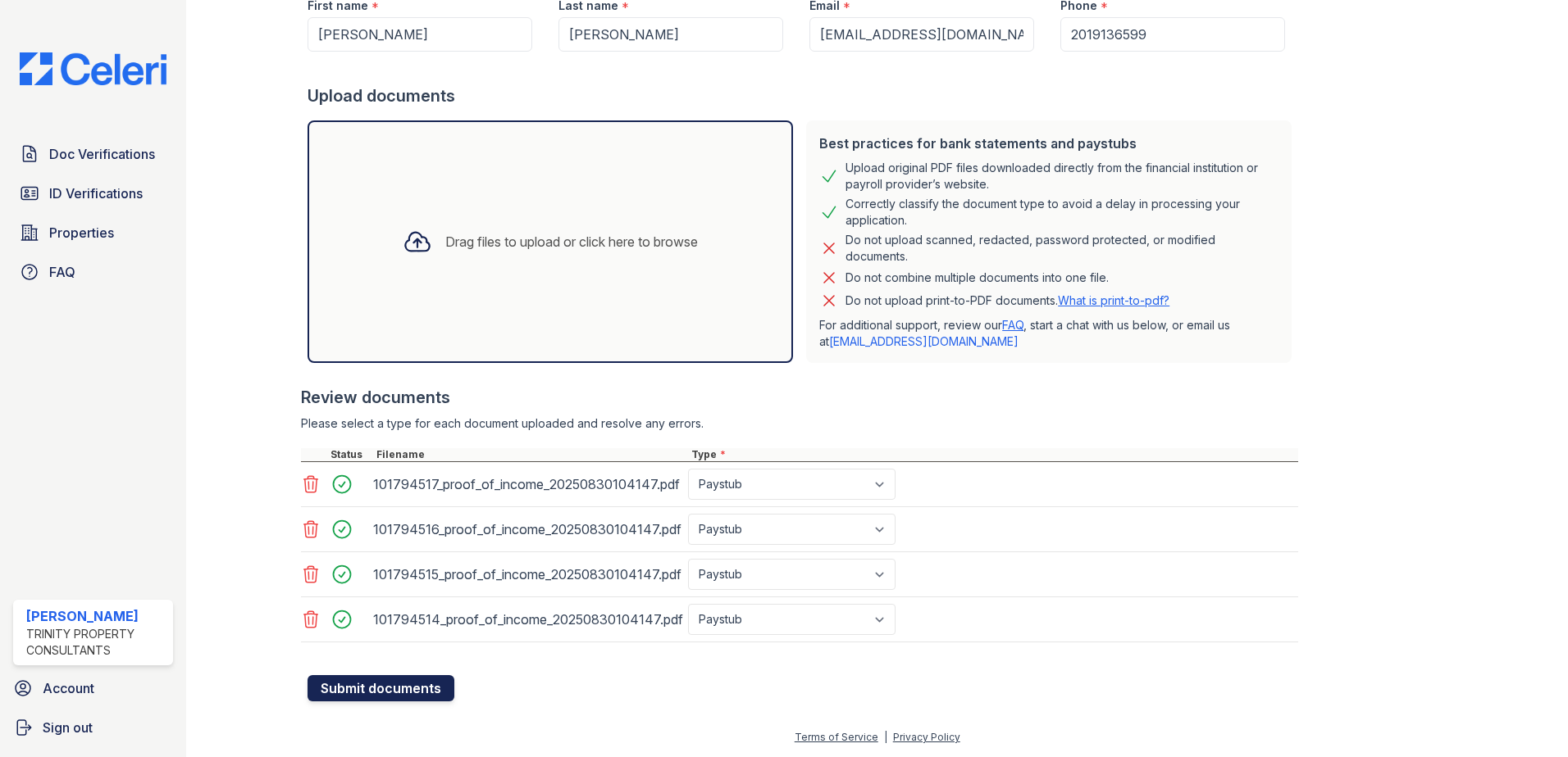
click at [401, 681] on button "Submit documents" at bounding box center [380, 688] width 146 height 26
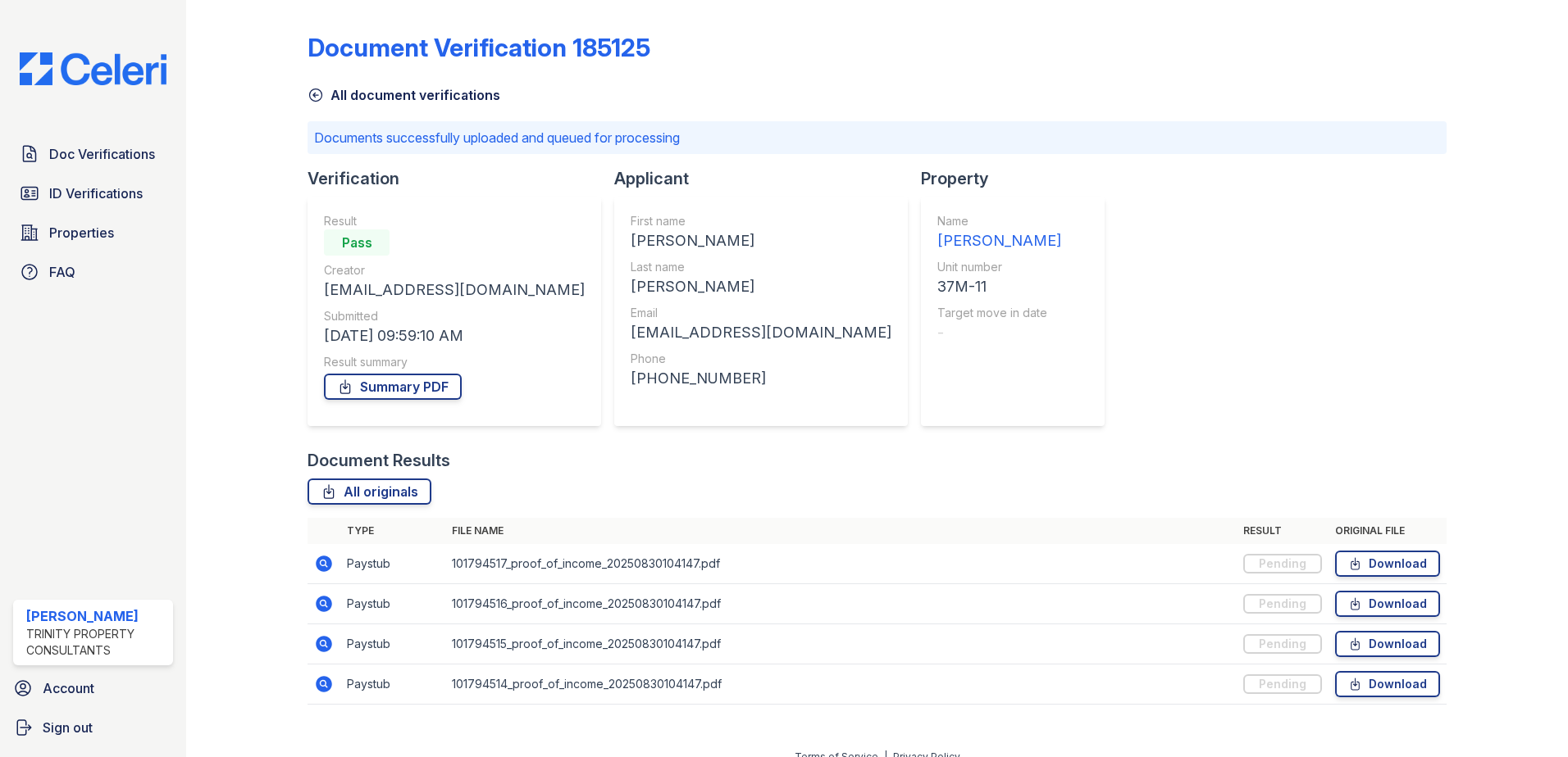
click at [318, 98] on icon at bounding box center [315, 94] width 16 height 16
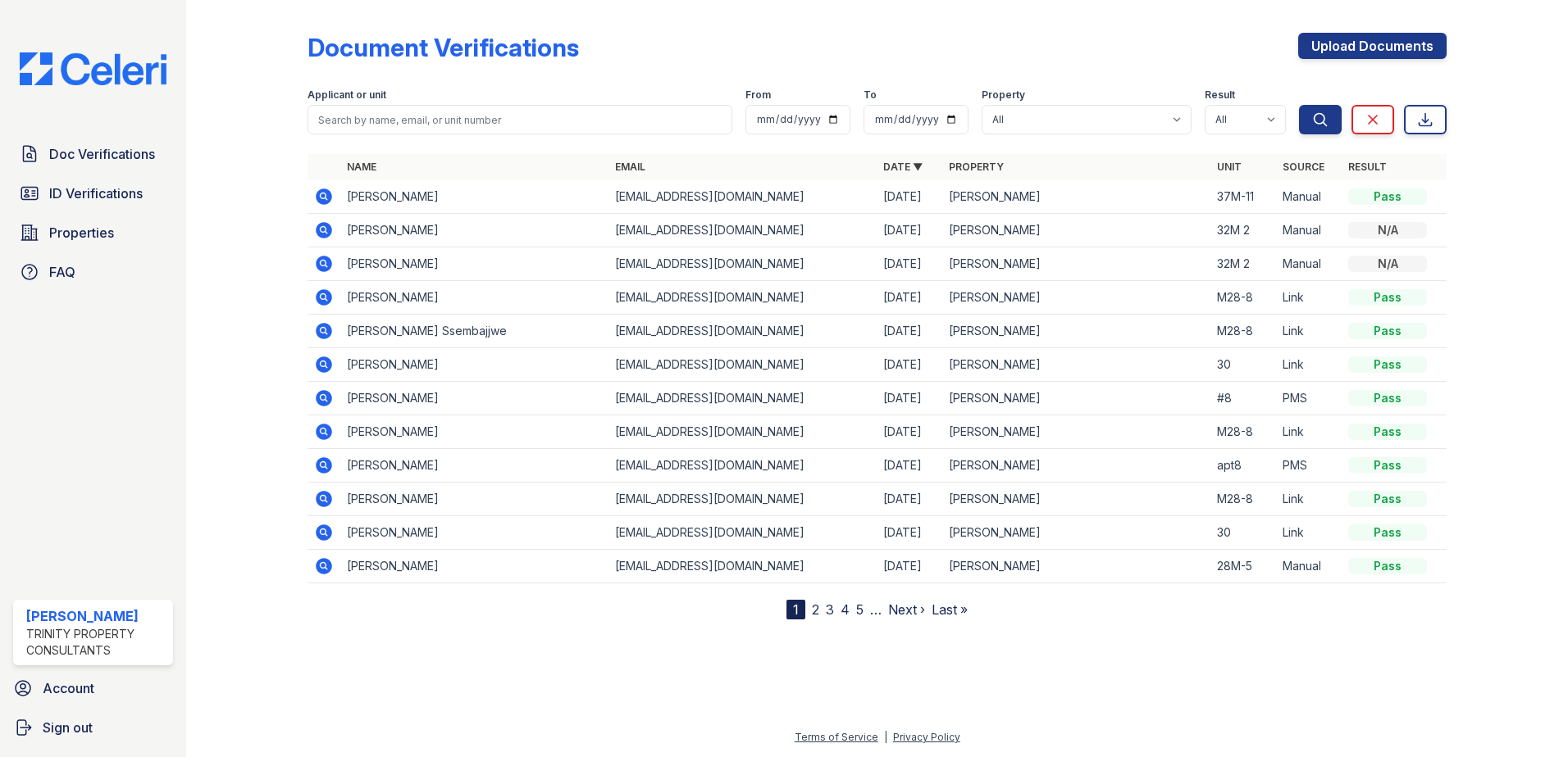
click at [324, 202] on icon at bounding box center [323, 196] width 16 height 16
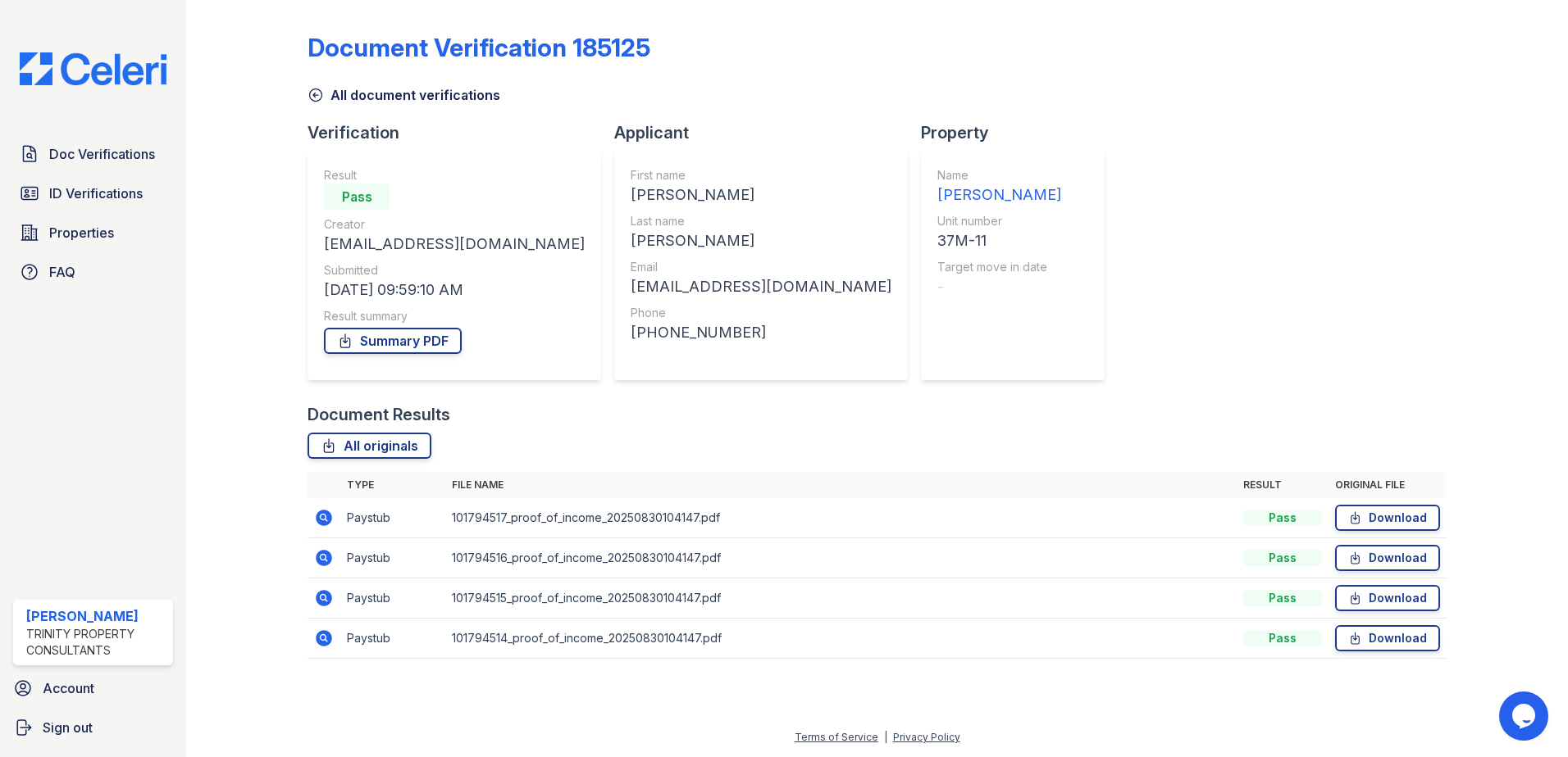
click at [326, 517] on icon at bounding box center [323, 517] width 19 height 19
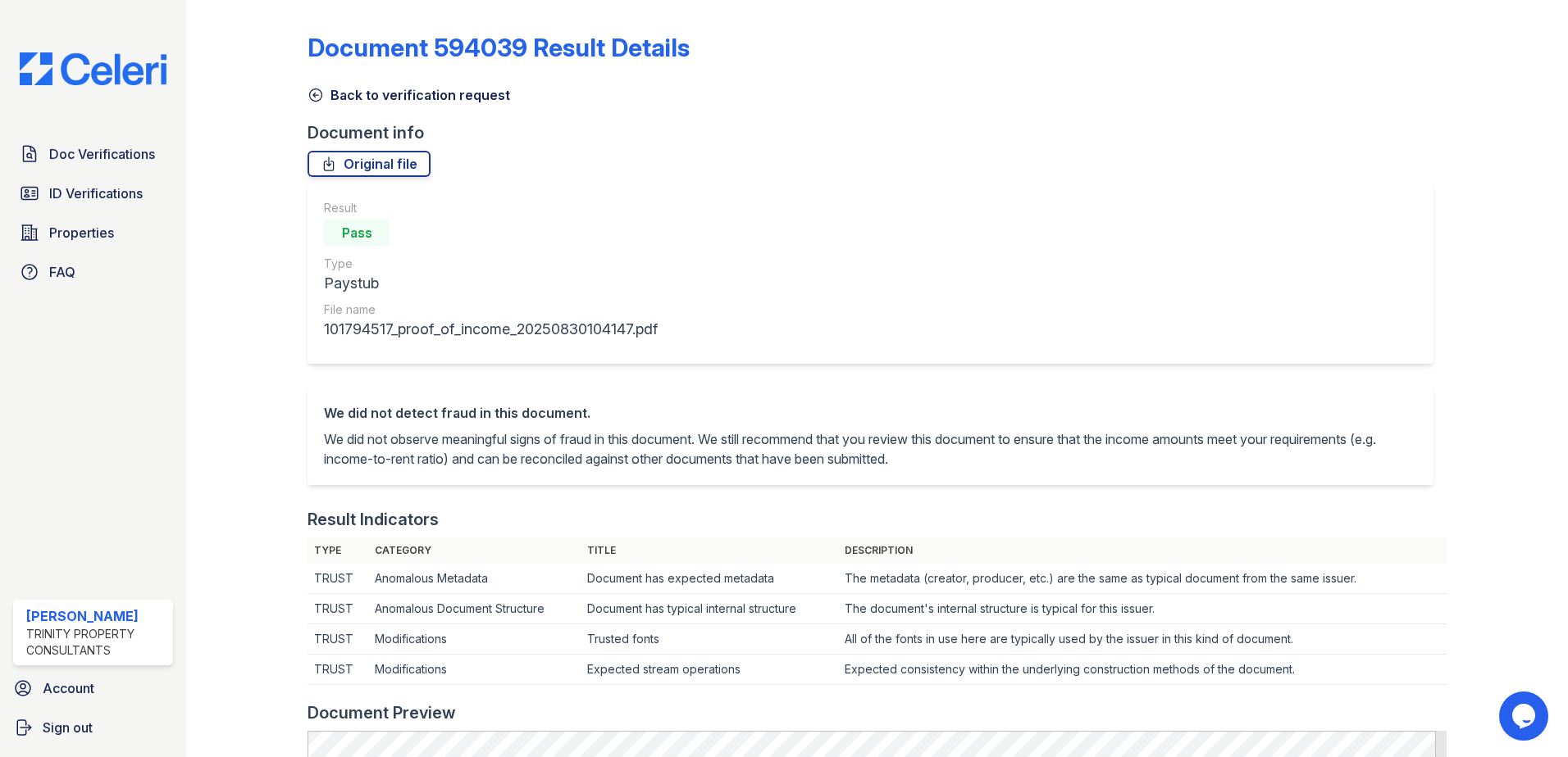
click at [311, 98] on icon at bounding box center [315, 94] width 16 height 16
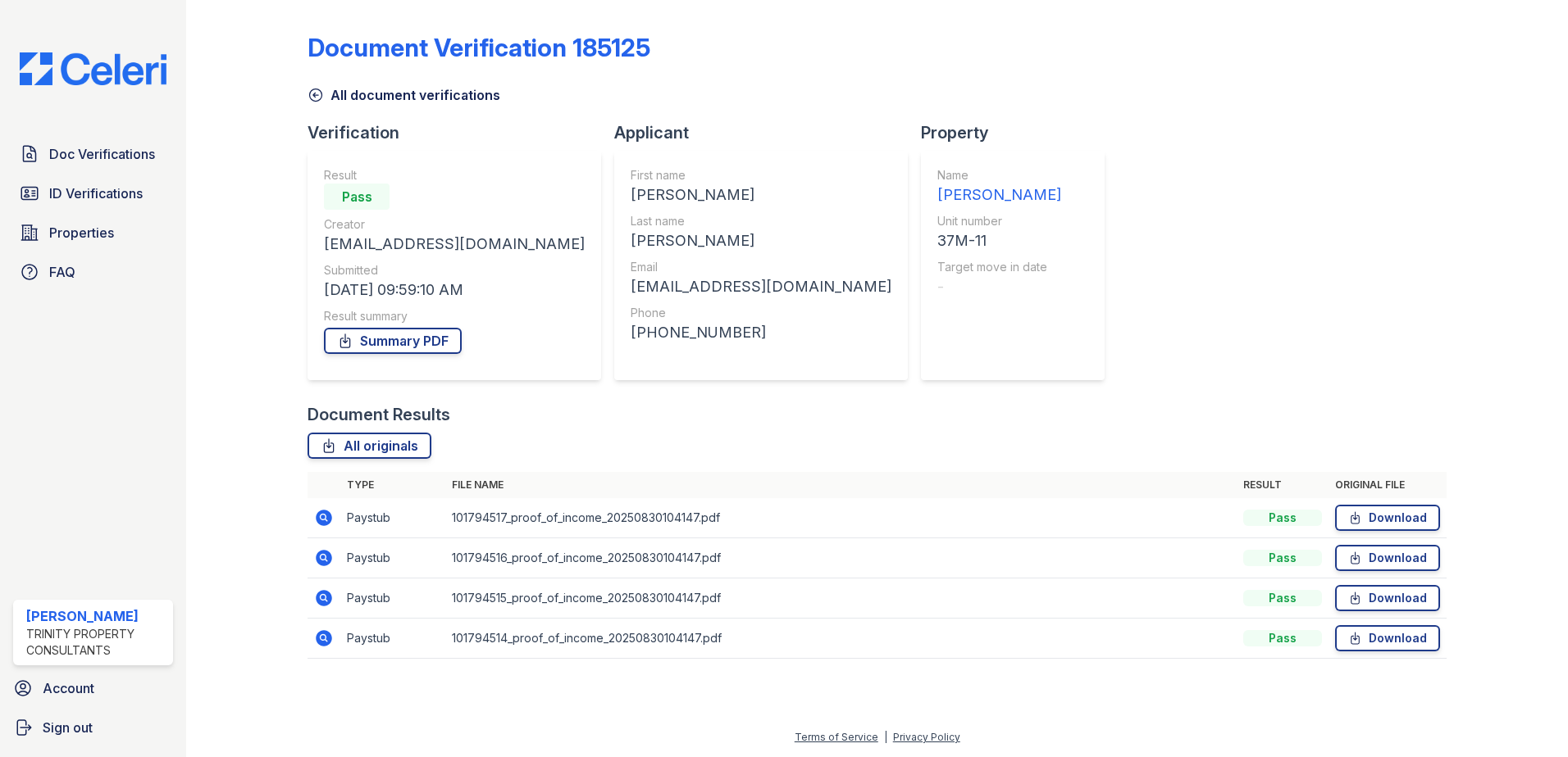
click at [322, 553] on icon at bounding box center [323, 558] width 16 height 16
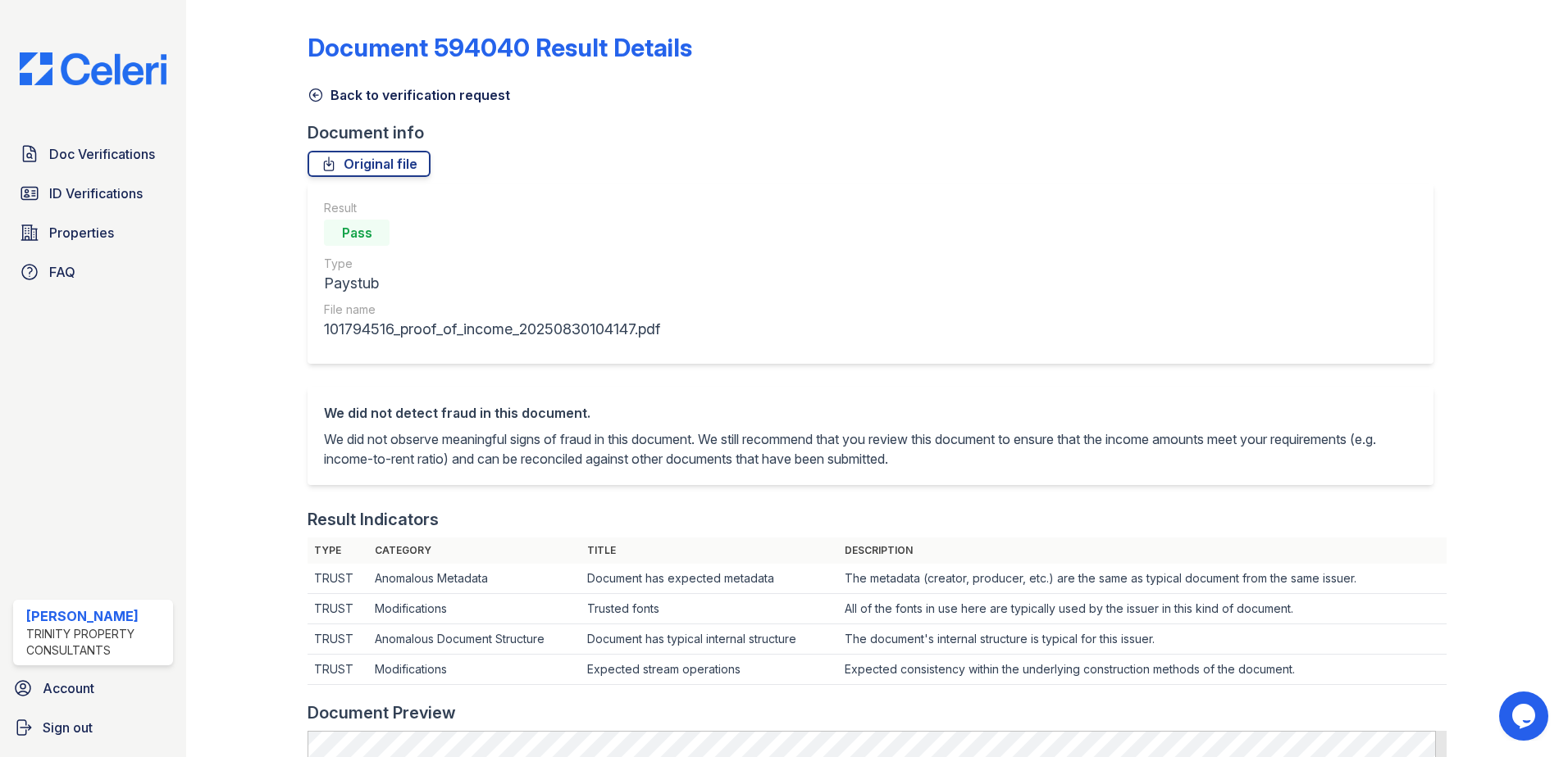
click at [314, 95] on icon at bounding box center [316, 95] width 13 height 13
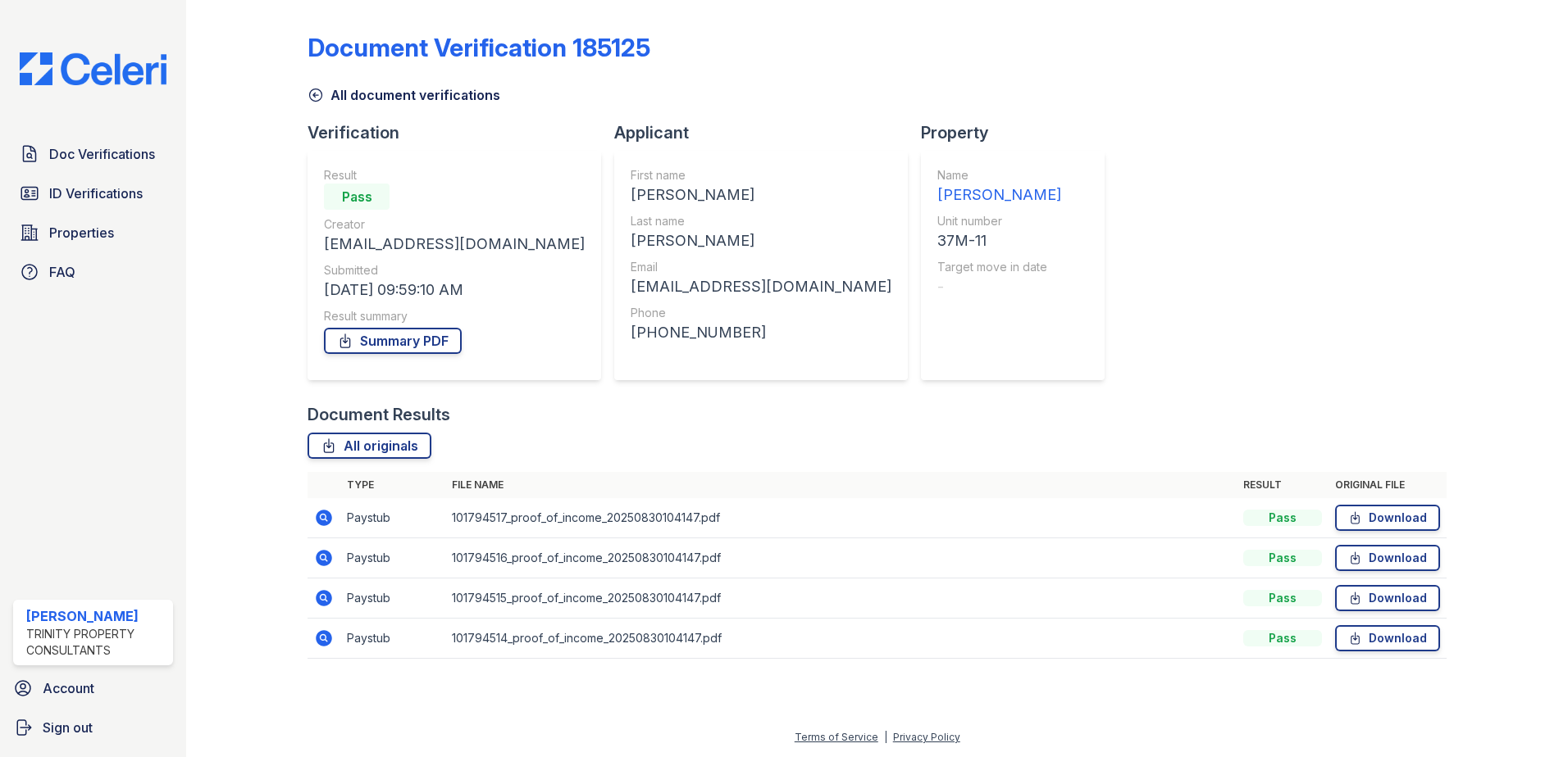
click at [327, 598] on icon at bounding box center [323, 598] width 16 height 16
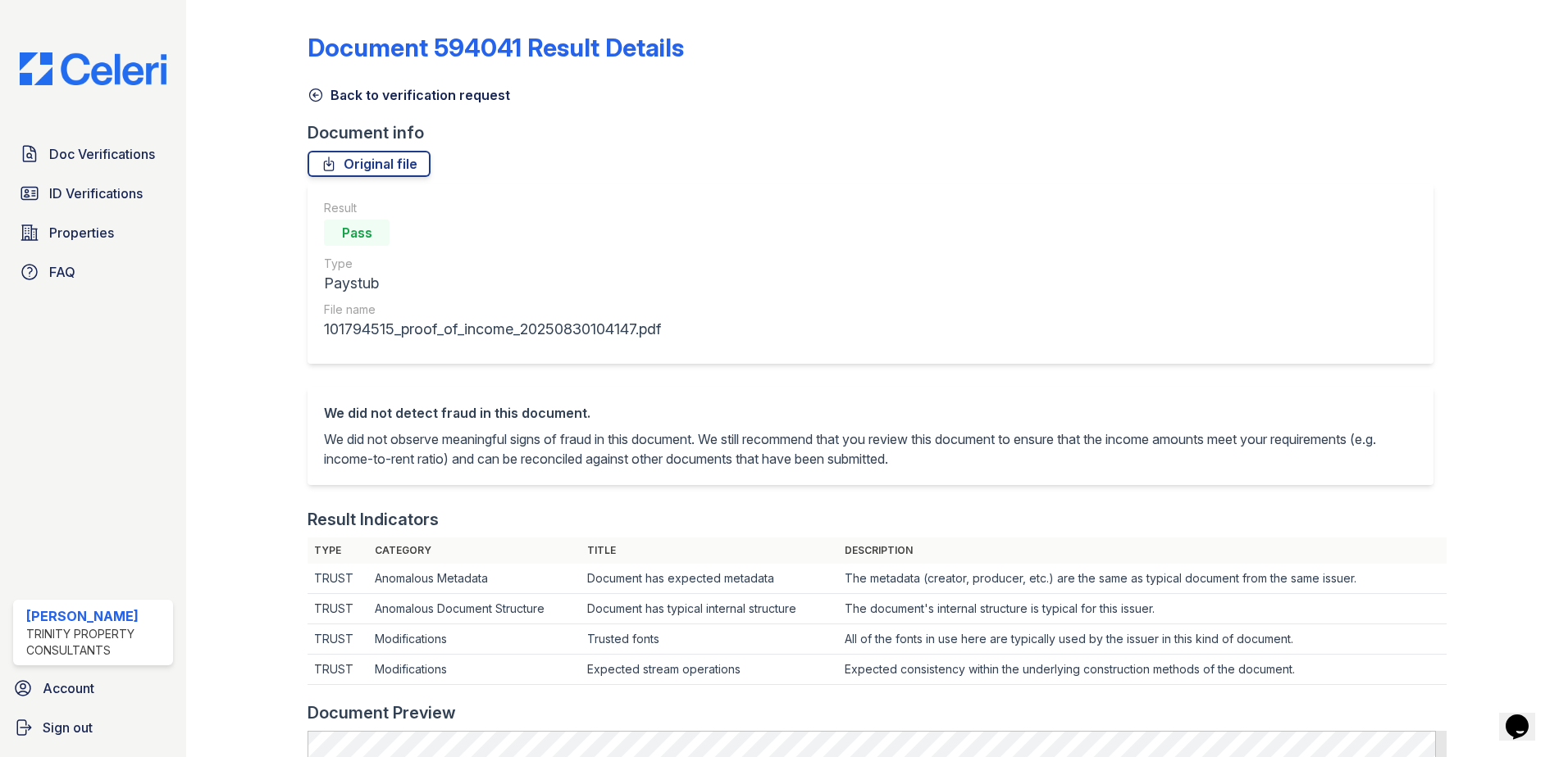
click at [316, 96] on icon at bounding box center [315, 94] width 16 height 16
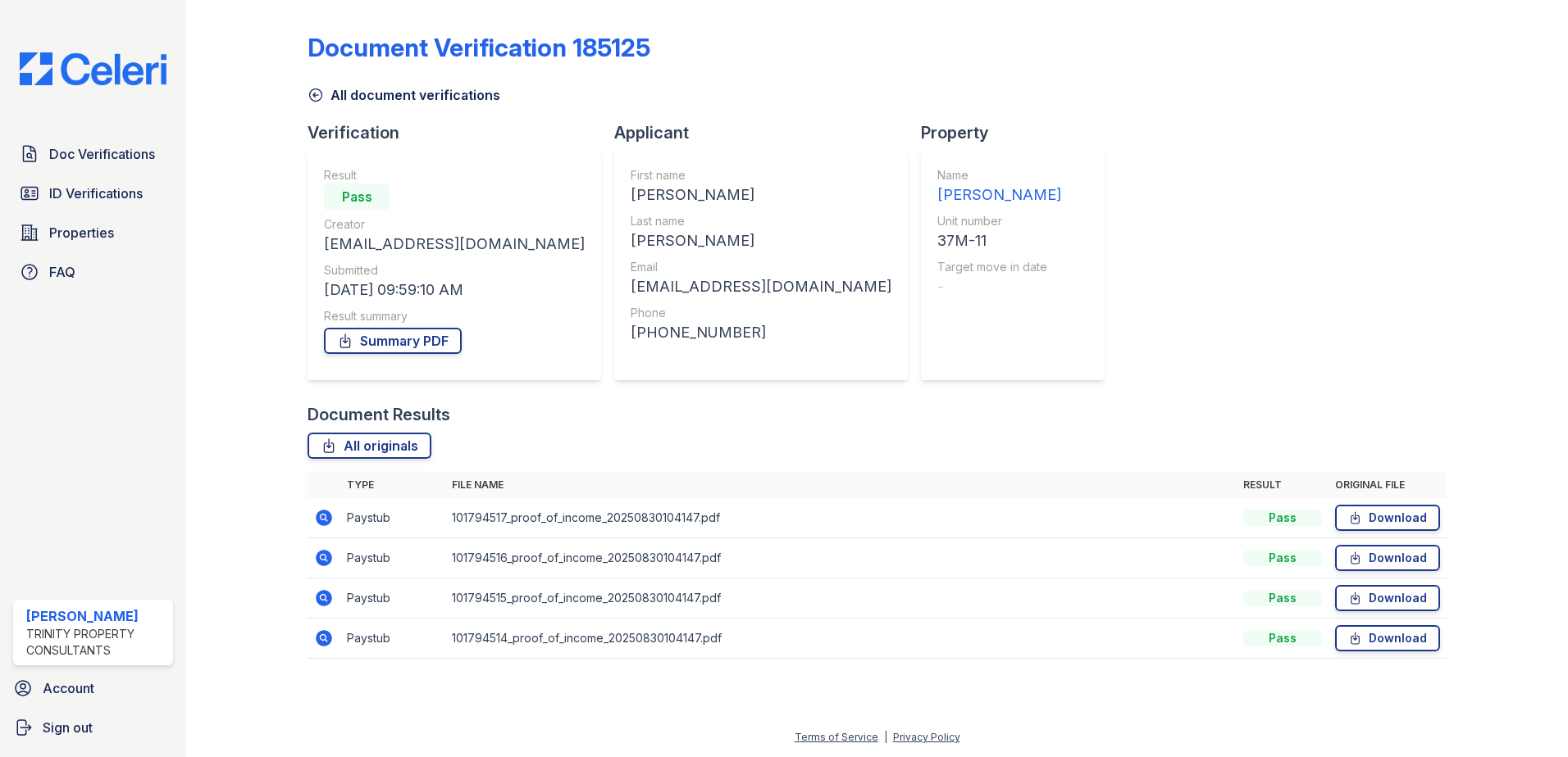
click at [321, 641] on icon at bounding box center [323, 638] width 16 height 16
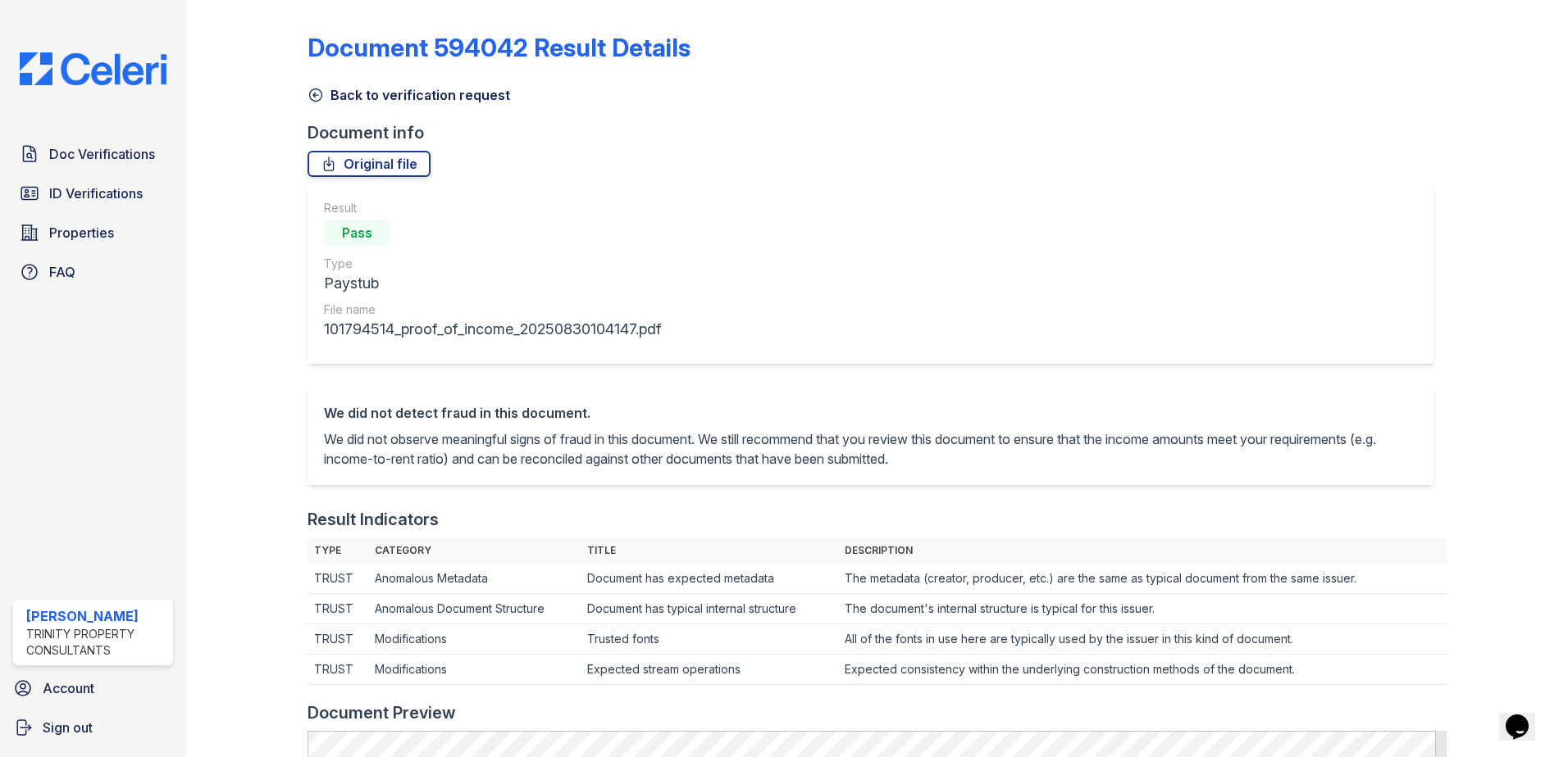
click at [322, 97] on icon at bounding box center [315, 94] width 16 height 16
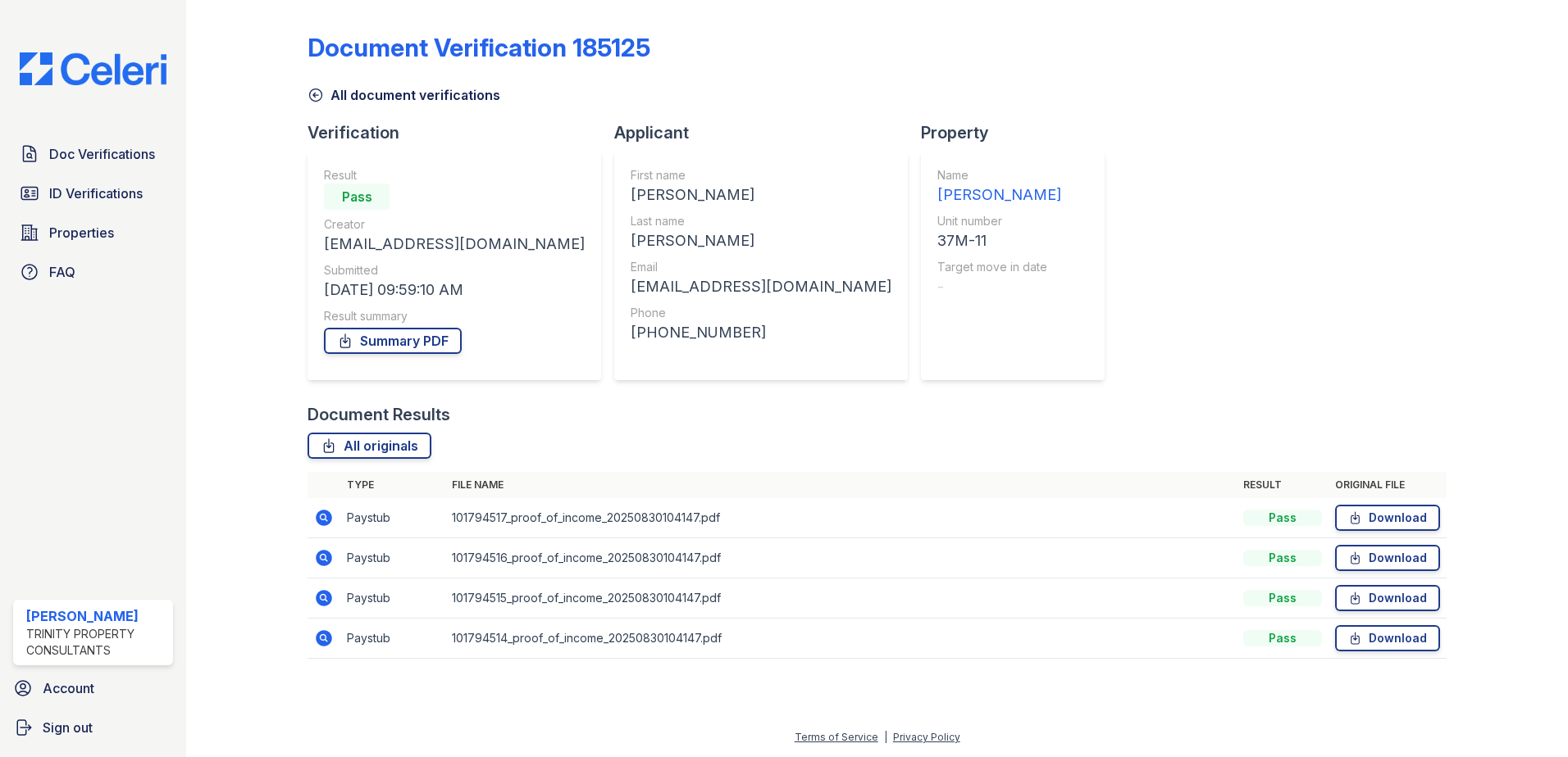
click at [316, 103] on link "All document verifications" at bounding box center [403, 94] width 193 height 19
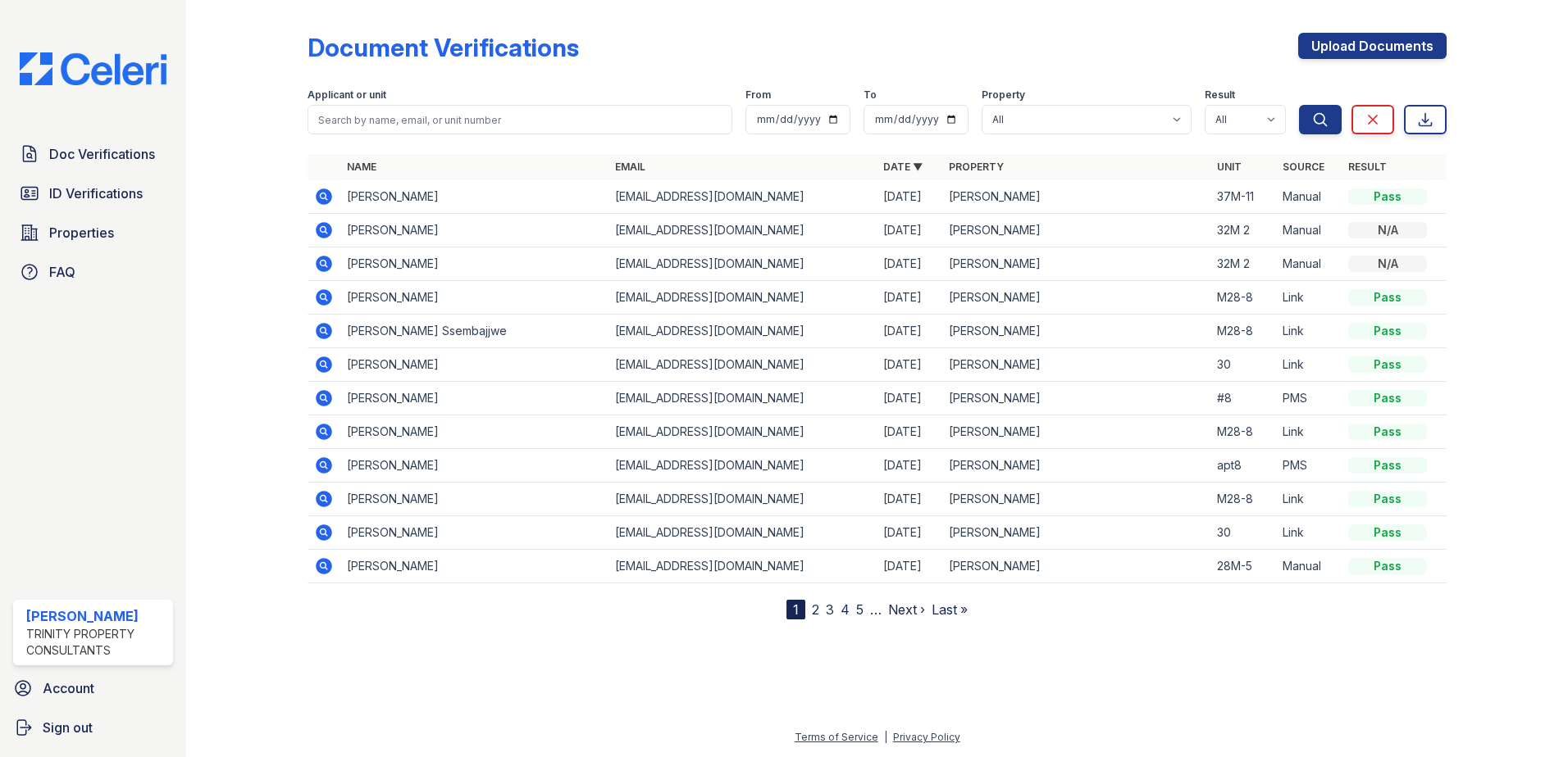
click at [280, 288] on div at bounding box center [259, 313] width 95 height 613
click at [671, 667] on div at bounding box center [877, 686] width 1330 height 82
click at [489, 652] on div at bounding box center [877, 686] width 1330 height 82
click at [726, 674] on div at bounding box center [877, 686] width 1330 height 82
click at [579, 657] on div at bounding box center [877, 686] width 1330 height 82
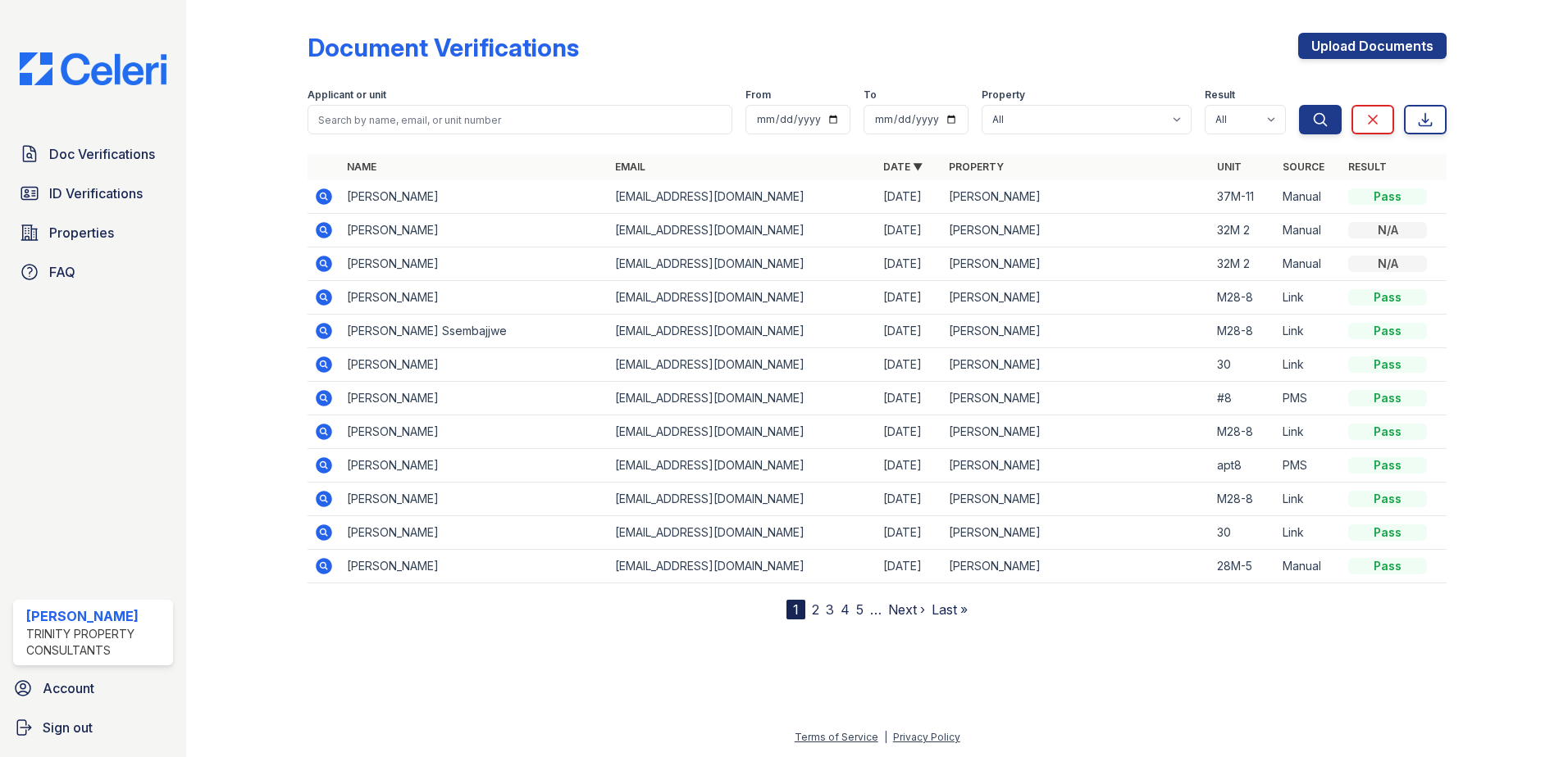
click at [676, 641] on div "Document Verifications Upload Documents Filter Applicant or unit From To Proper…" at bounding box center [877, 323] width 1330 height 646
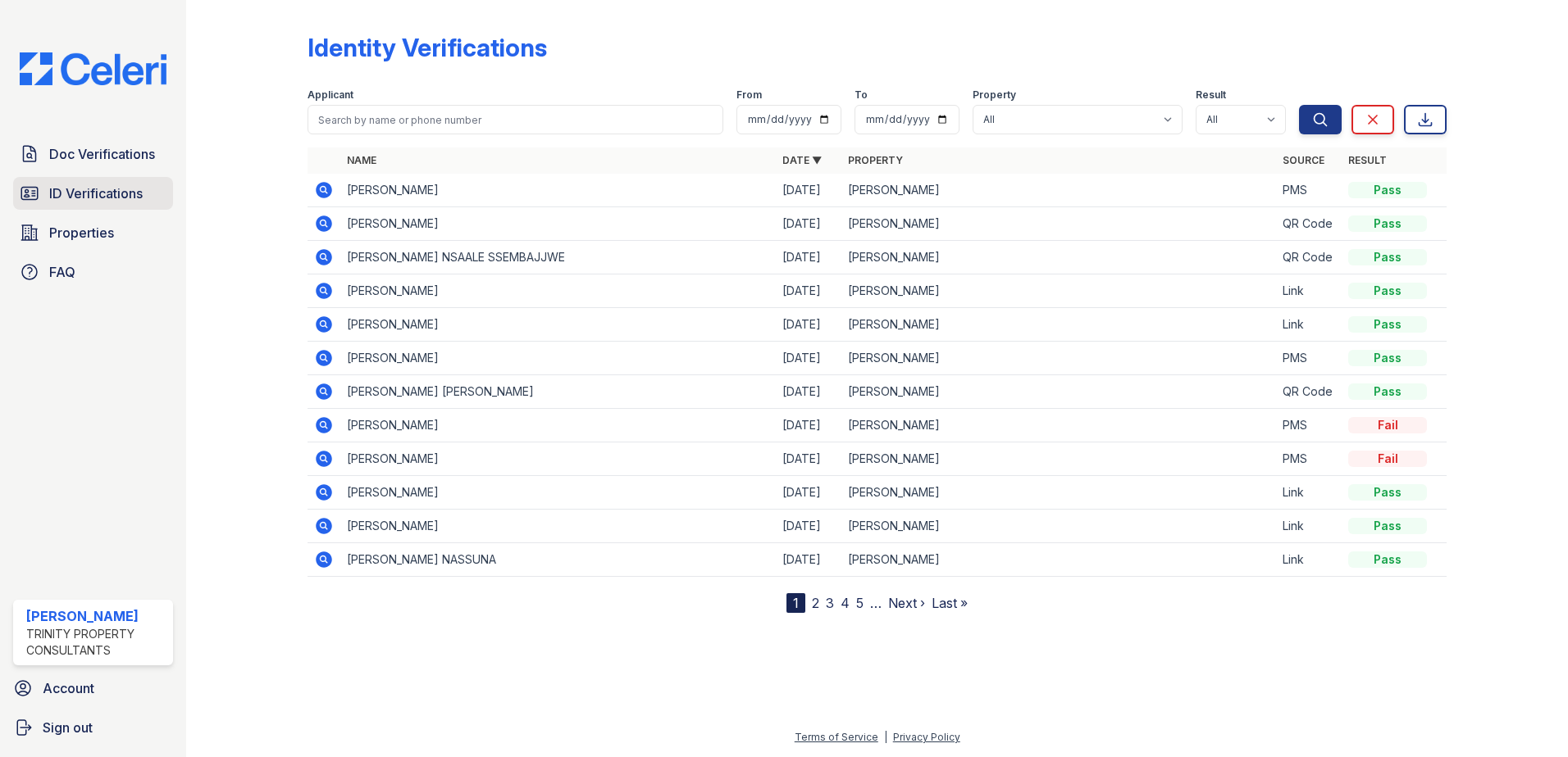
click at [114, 193] on span "ID Verifications" at bounding box center [95, 193] width 93 height 19
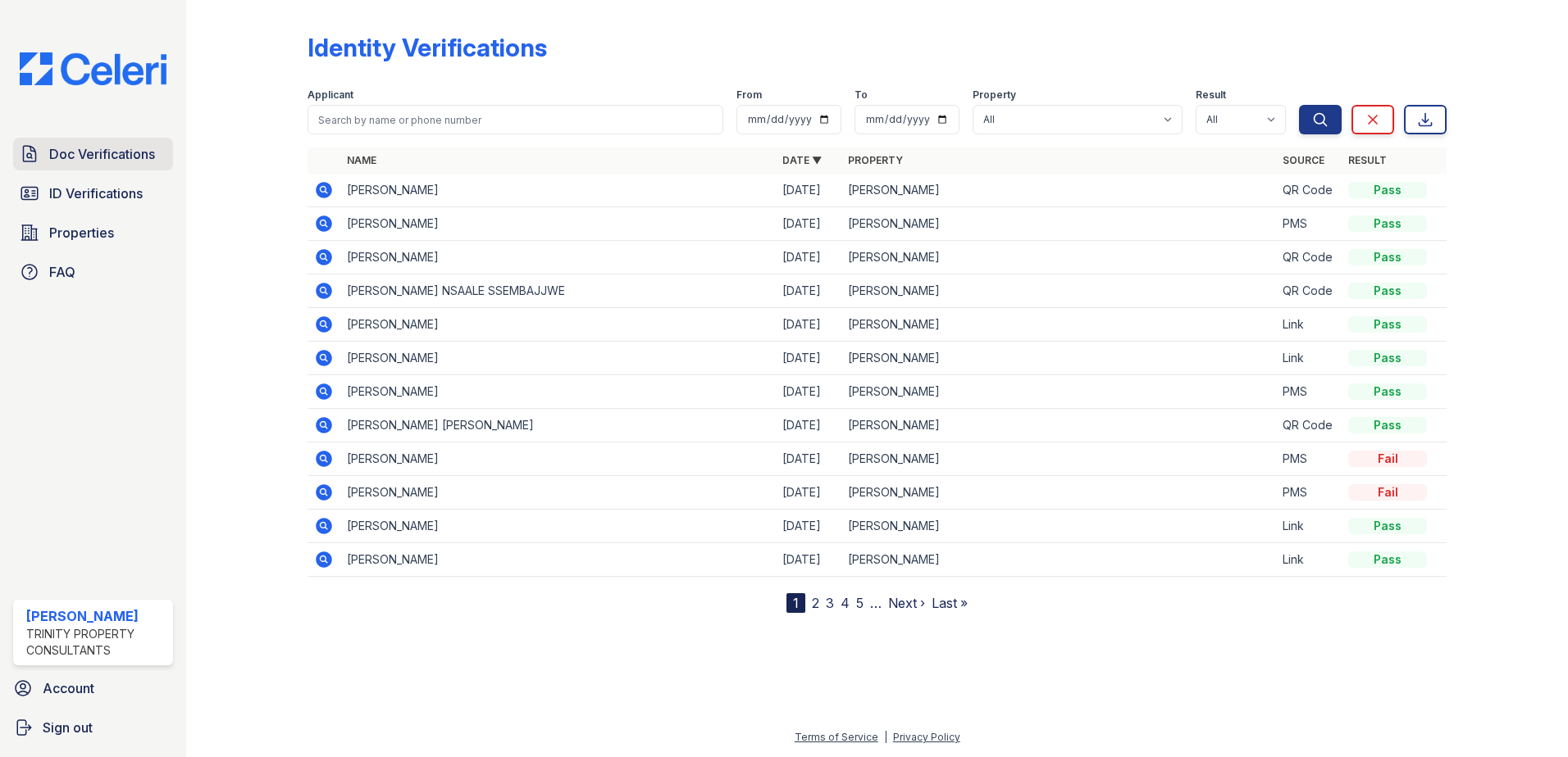
click at [132, 159] on span "Doc Verifications" at bounding box center [102, 153] width 106 height 19
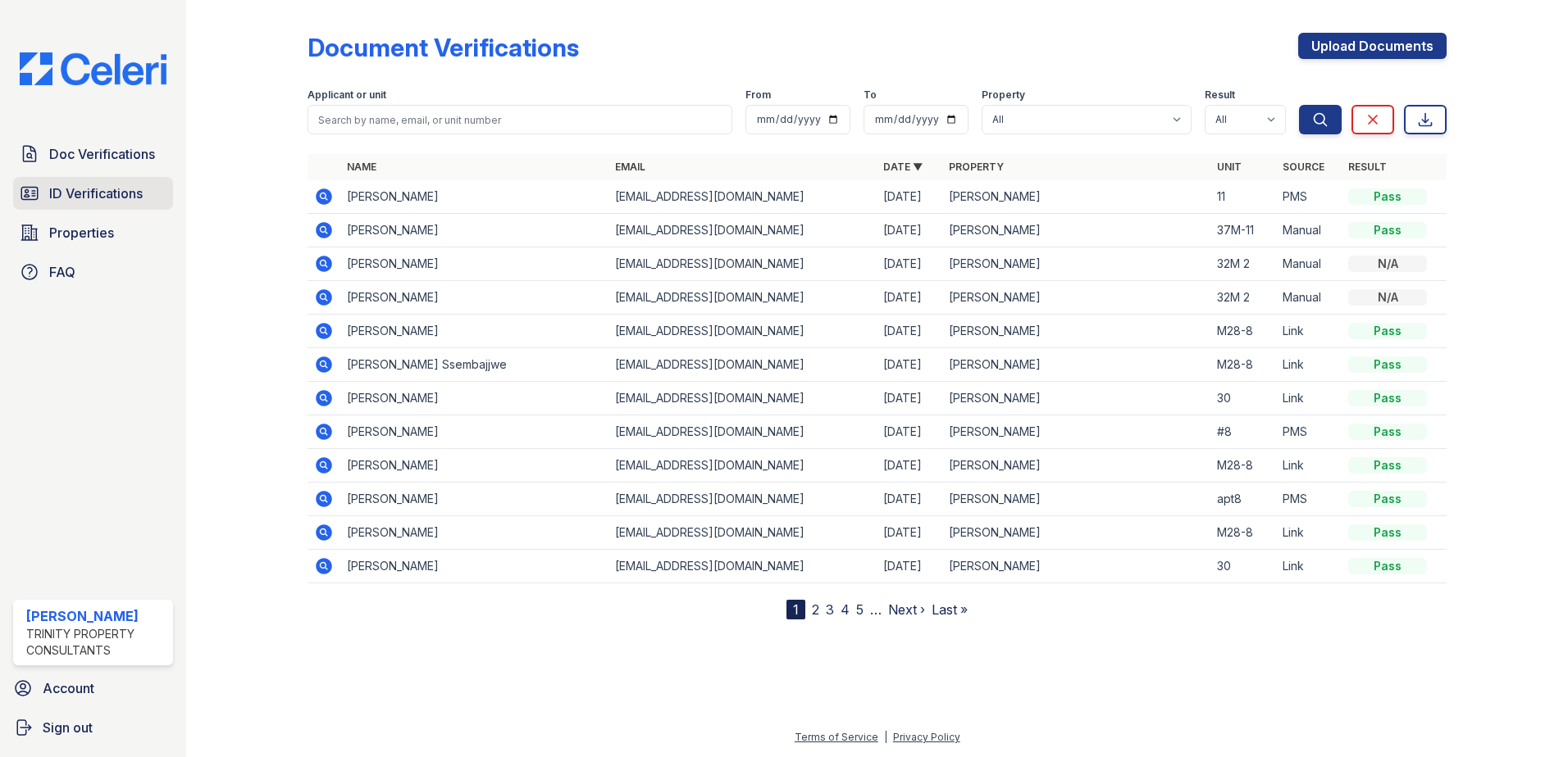
click at [143, 194] on span "ID Verifications" at bounding box center [95, 193] width 93 height 19
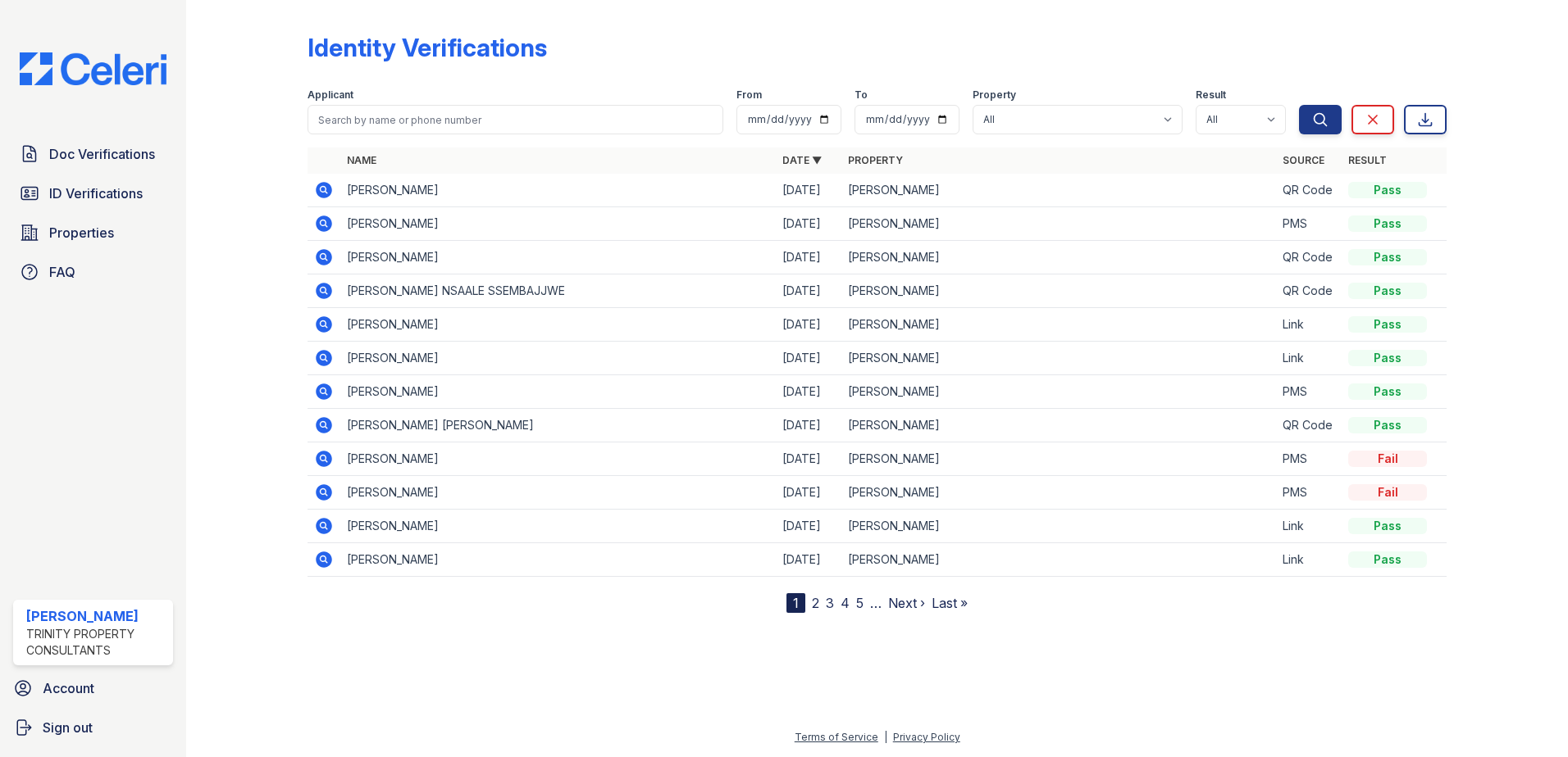
click at [323, 225] on icon at bounding box center [322, 222] width 4 height 4
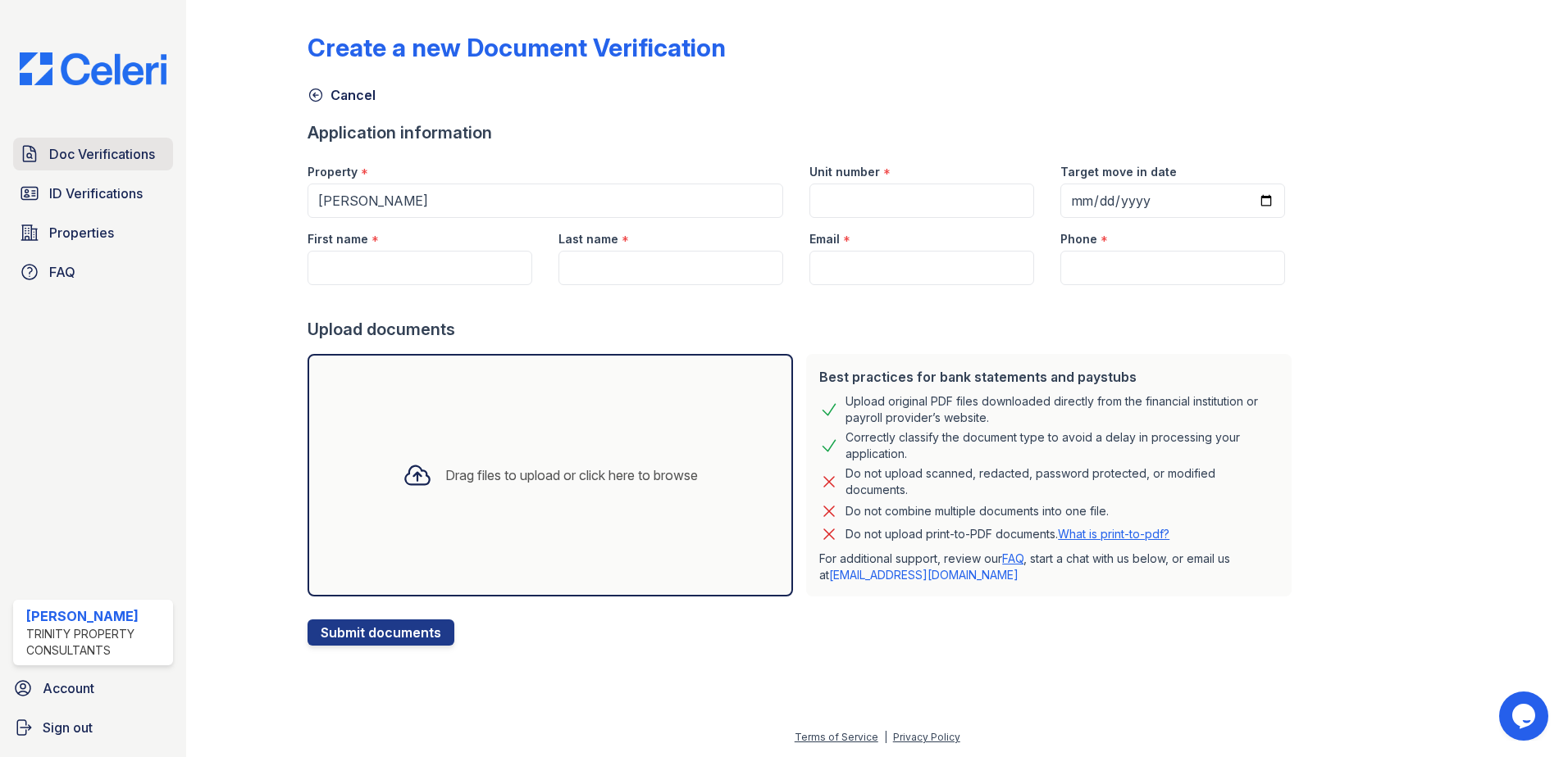
click at [106, 146] on span "Doc Verifications" at bounding box center [102, 153] width 106 height 19
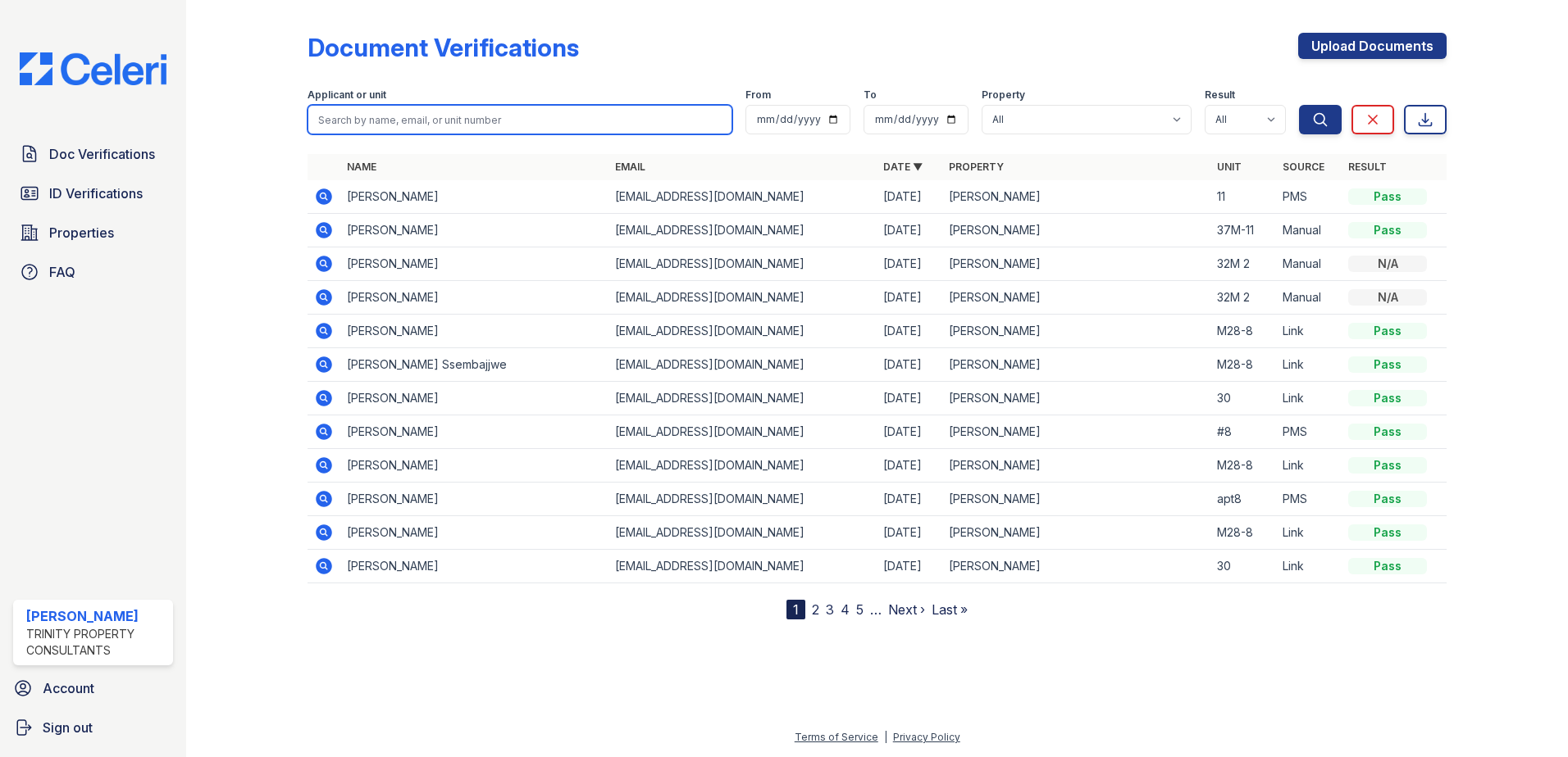
click at [413, 124] on input "search" at bounding box center [519, 119] width 425 height 29
click at [289, 163] on div at bounding box center [259, 313] width 95 height 613
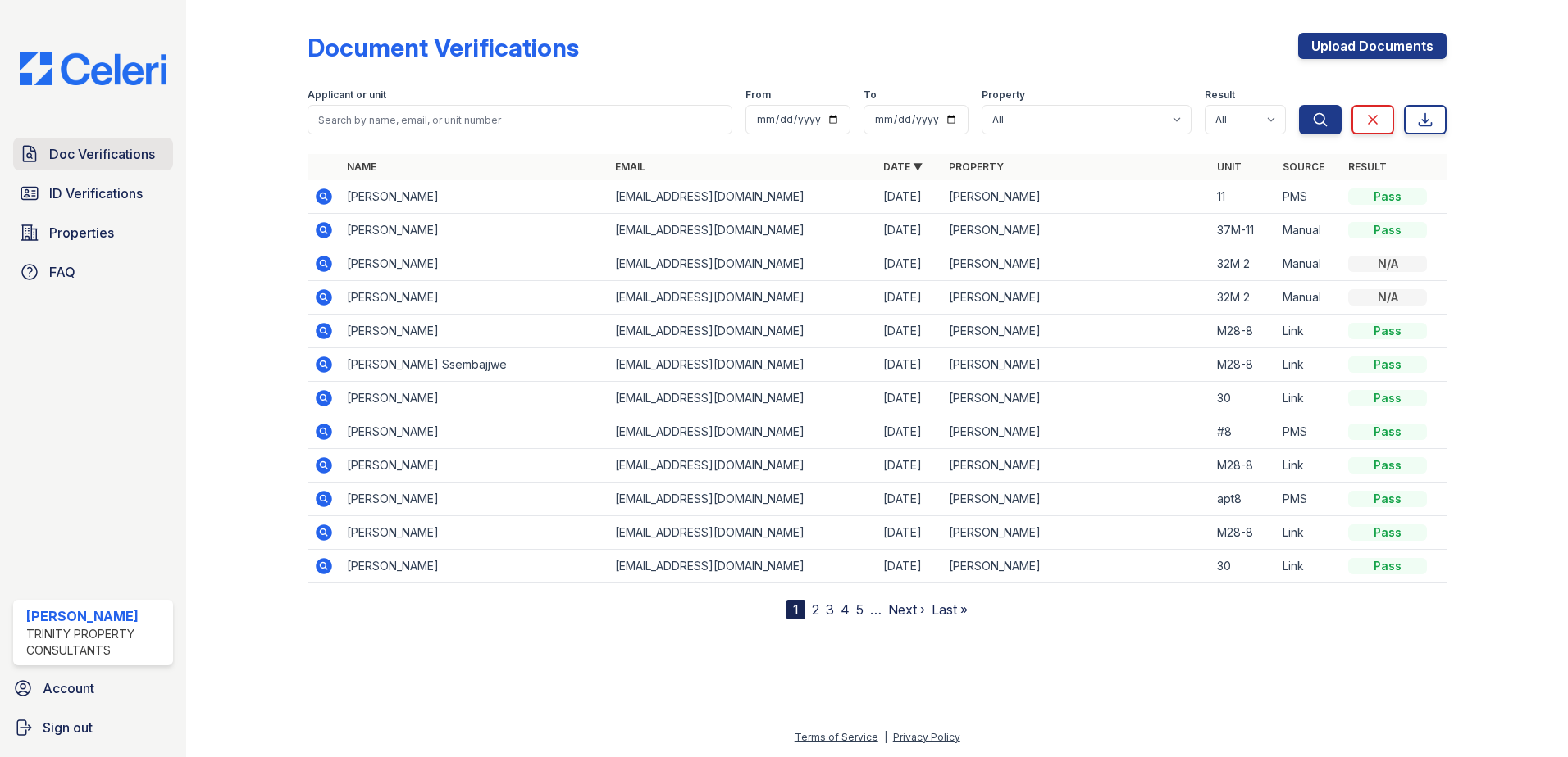
click at [91, 157] on span "Doc Verifications" at bounding box center [102, 153] width 106 height 19
click at [120, 198] on span "ID Verifications" at bounding box center [95, 193] width 93 height 19
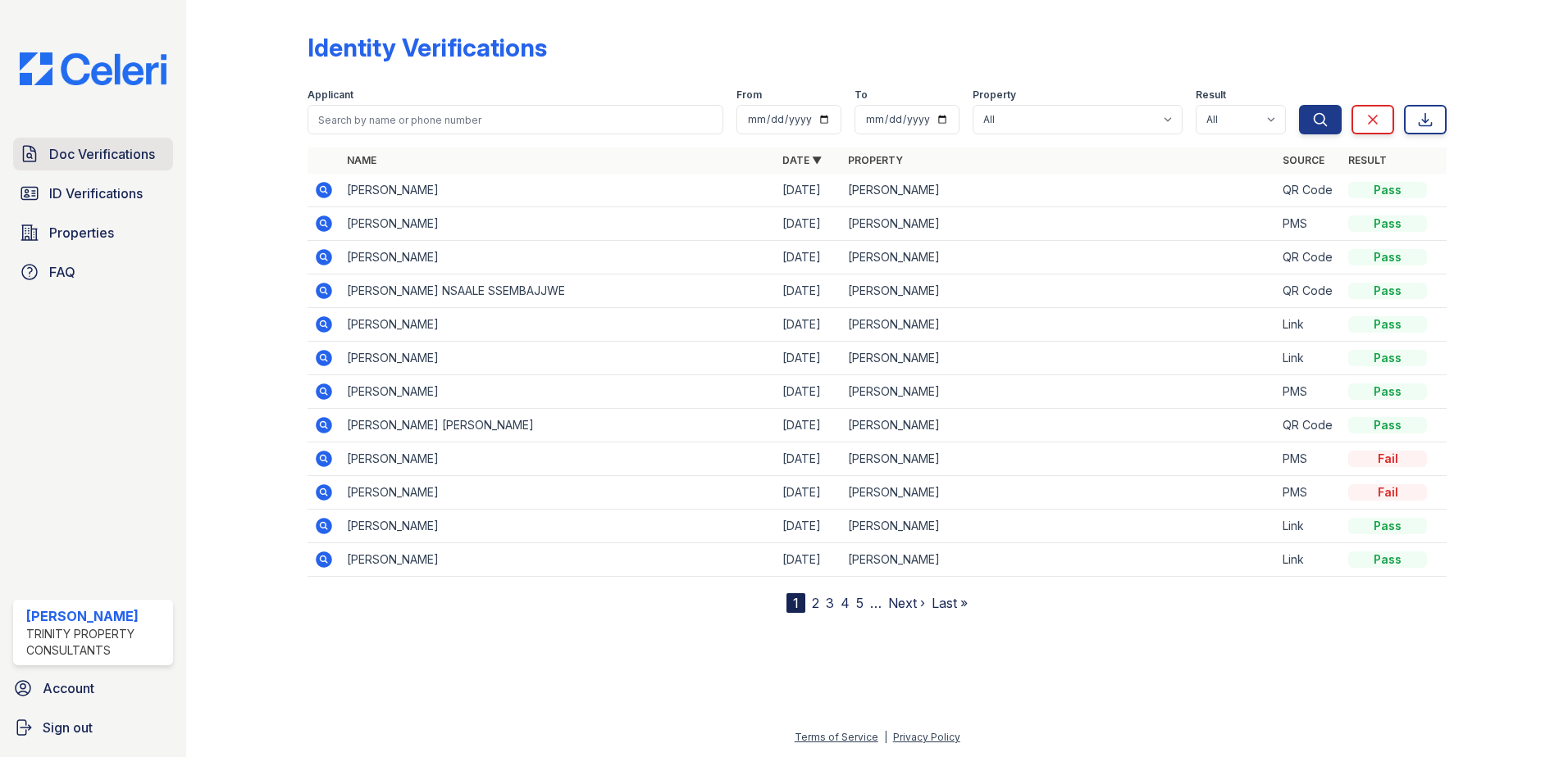
click at [132, 148] on span "Doc Verifications" at bounding box center [102, 153] width 106 height 19
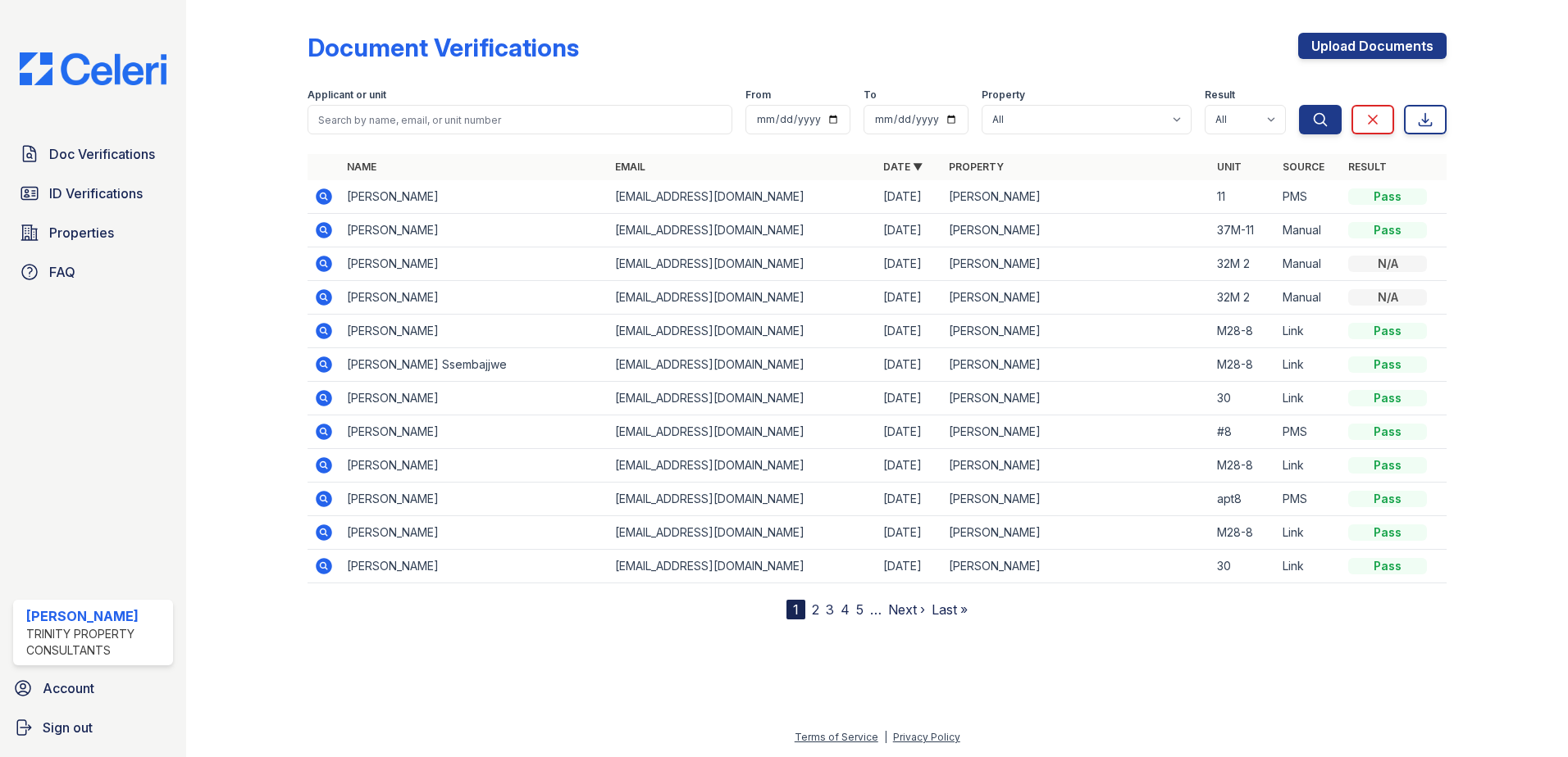
click at [258, 143] on div at bounding box center [259, 313] width 95 height 613
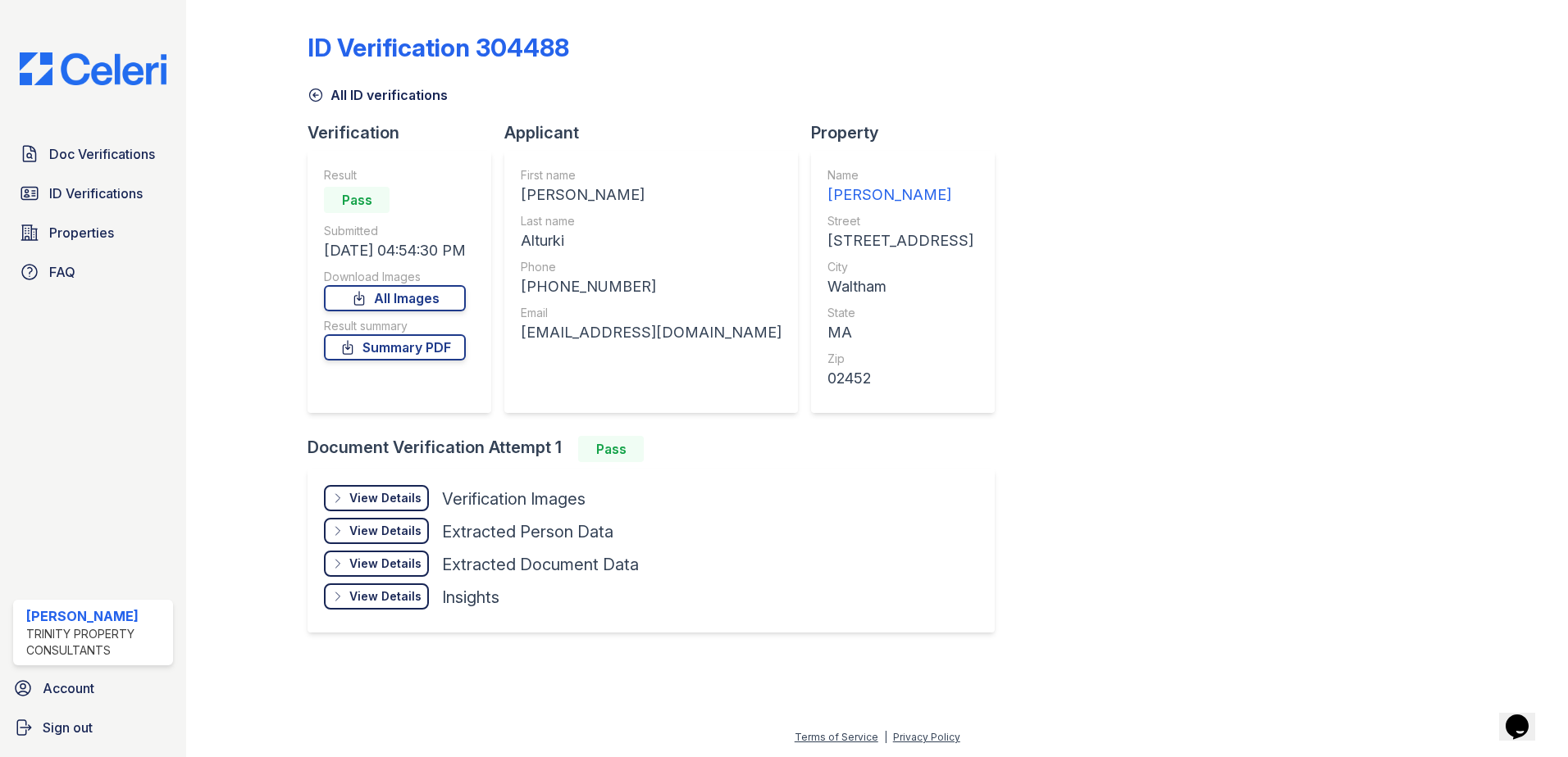
click at [380, 490] on div "View Details" at bounding box center [385, 498] width 72 height 16
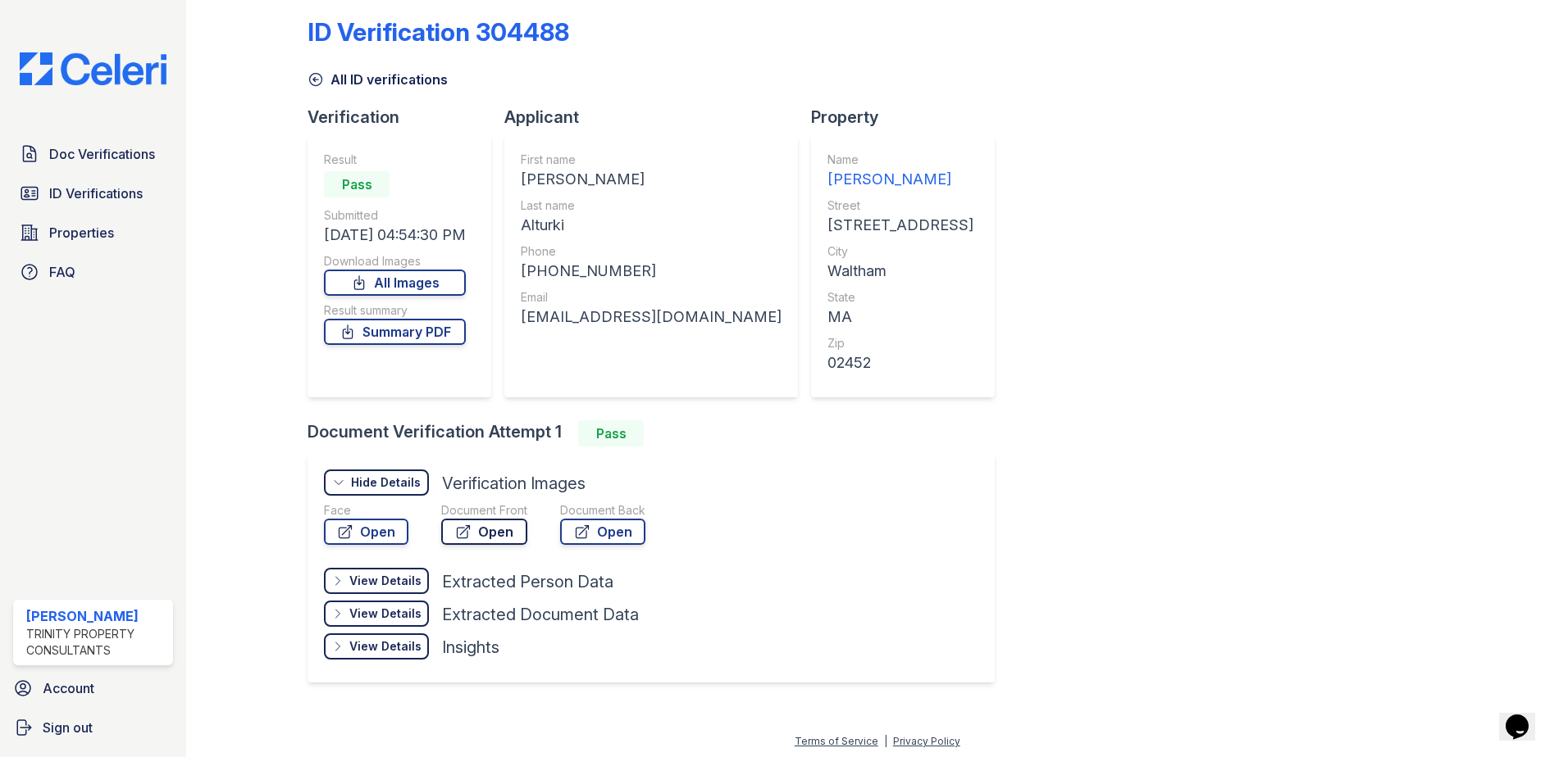
scroll to position [19, 0]
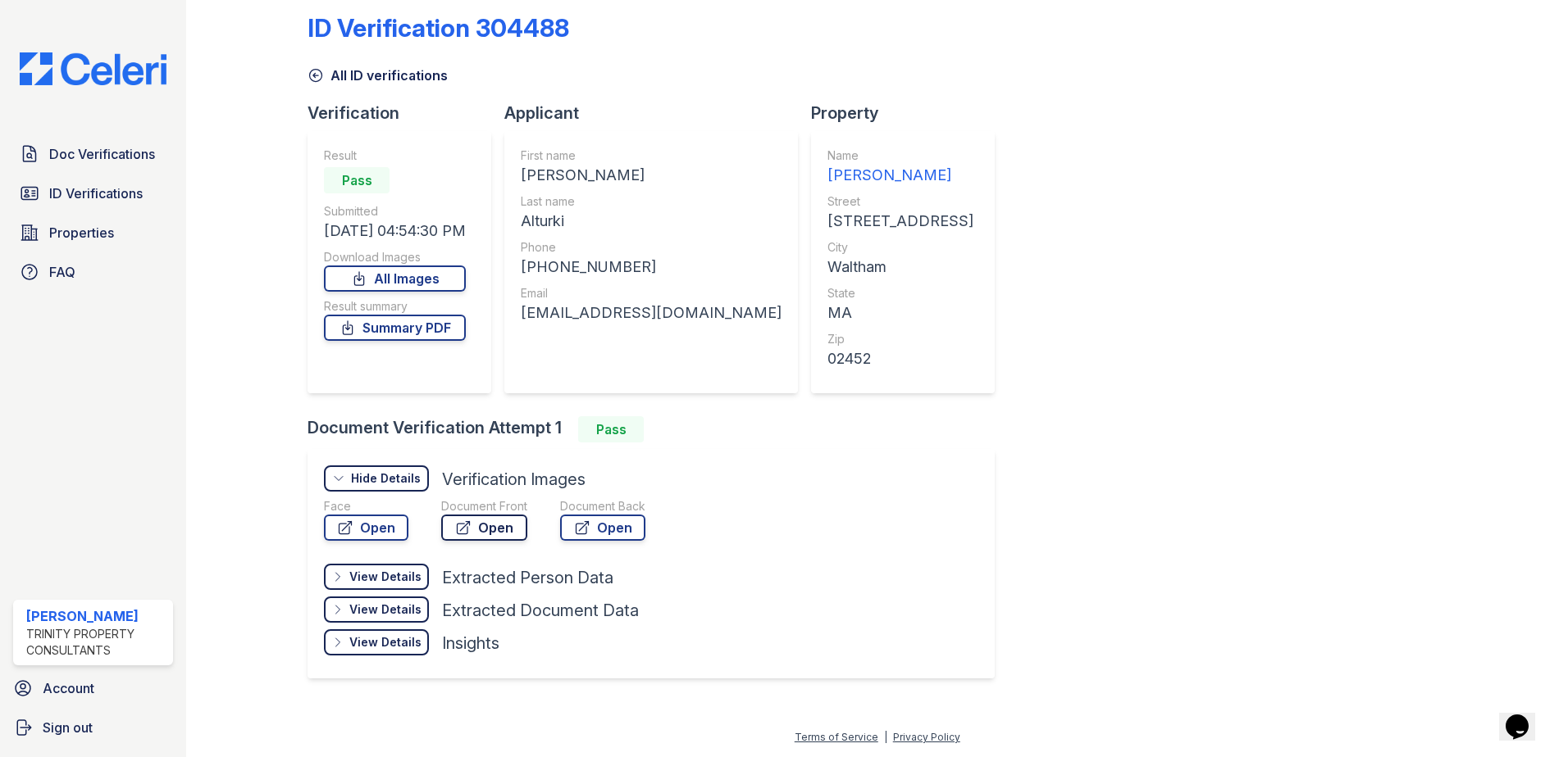
click at [494, 525] on link "Open" at bounding box center [484, 527] width 86 height 26
click at [470, 531] on link "Open" at bounding box center [484, 527] width 86 height 26
